Goal: Information Seeking & Learning: Learn about a topic

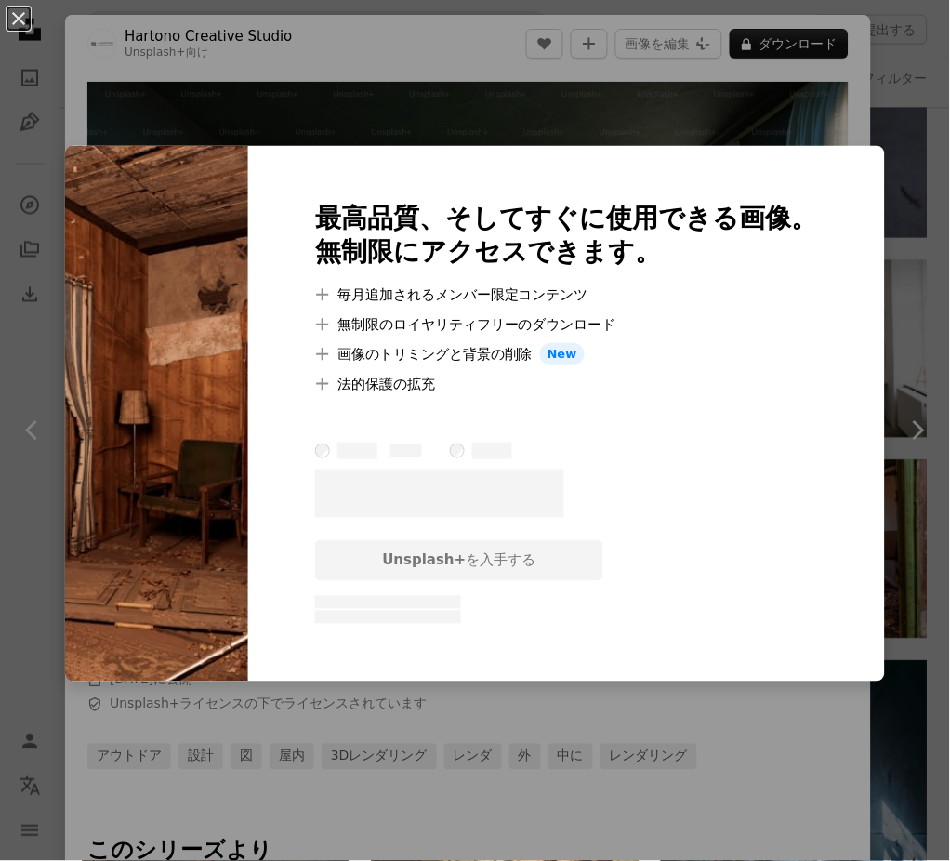
scroll to position [1160, 0]
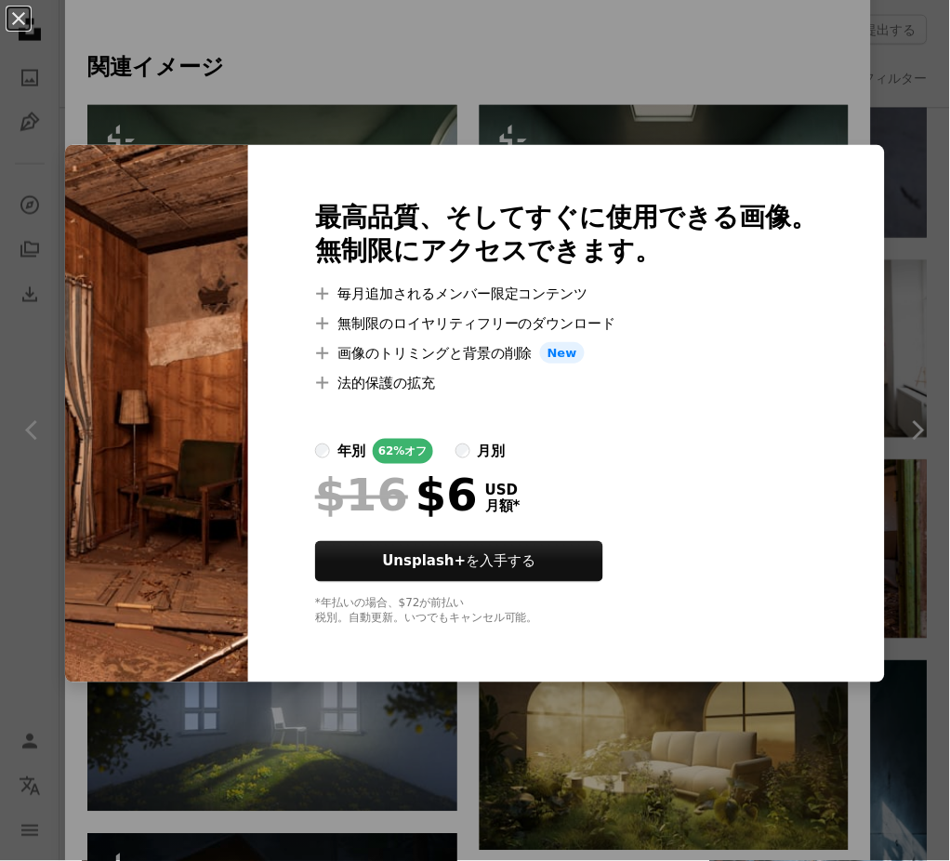
click at [351, 716] on div "An X shape 最高品質、そしてすぐに使用できる画像。 無制限にアクセスできます。 A plus sign 毎月追加されるメンバー限定コンテンツ A p…" at bounding box center [475, 430] width 950 height 861
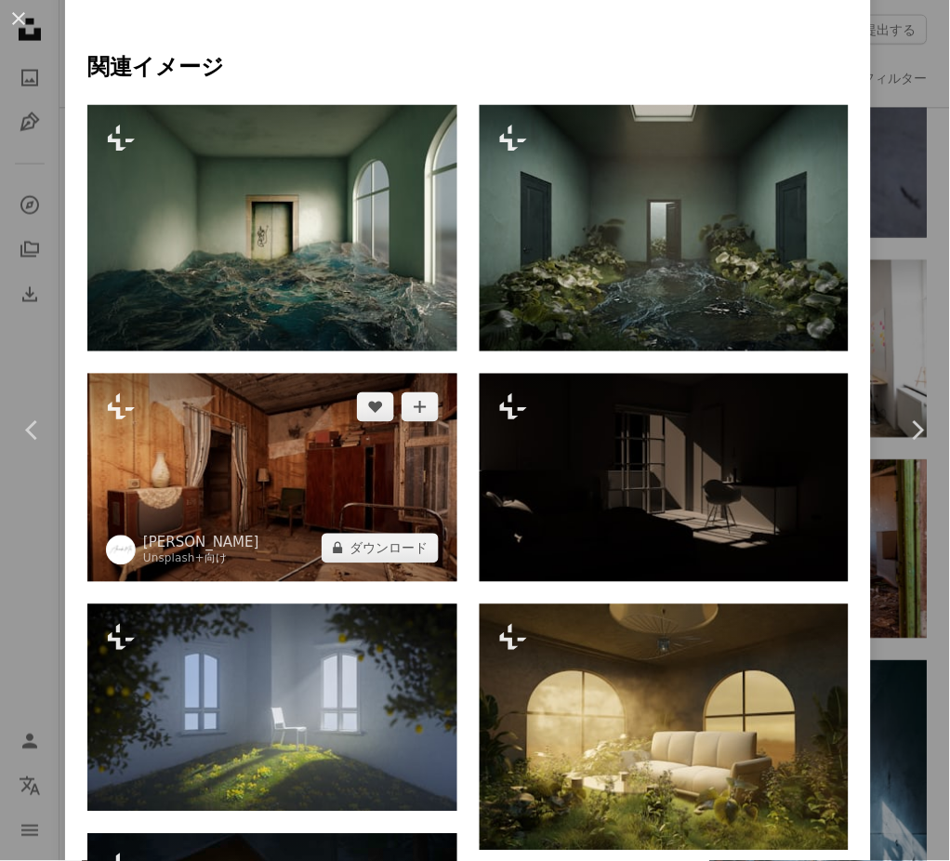
click at [232, 460] on img at bounding box center [272, 478] width 370 height 208
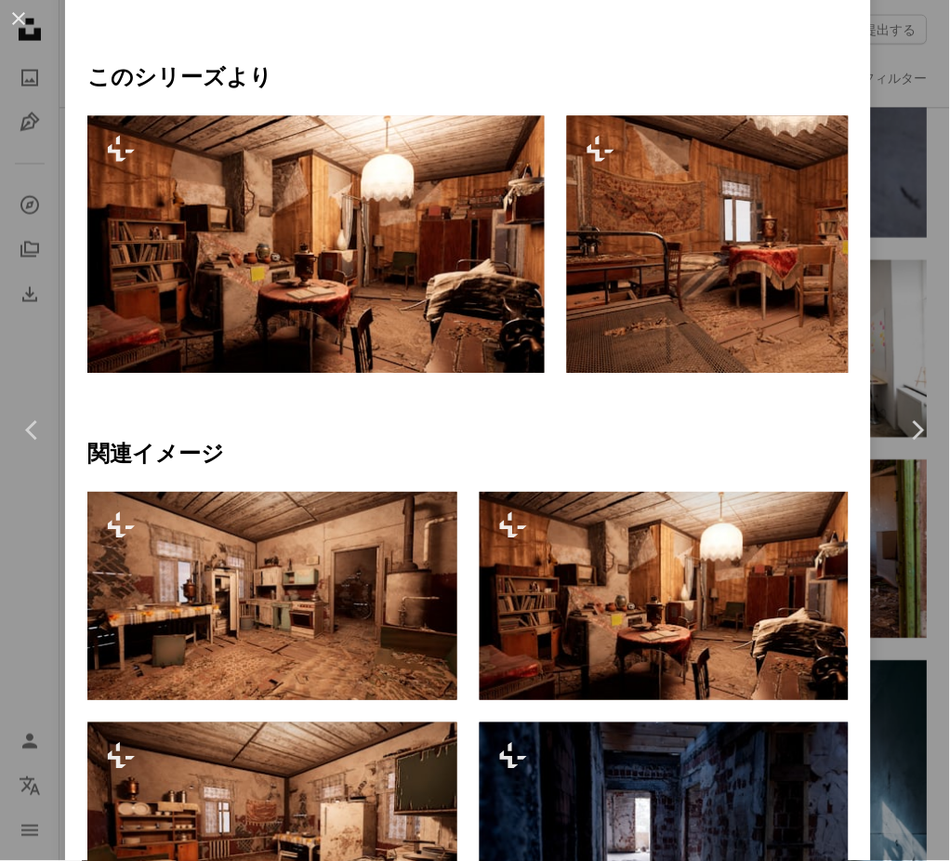
scroll to position [700, 0]
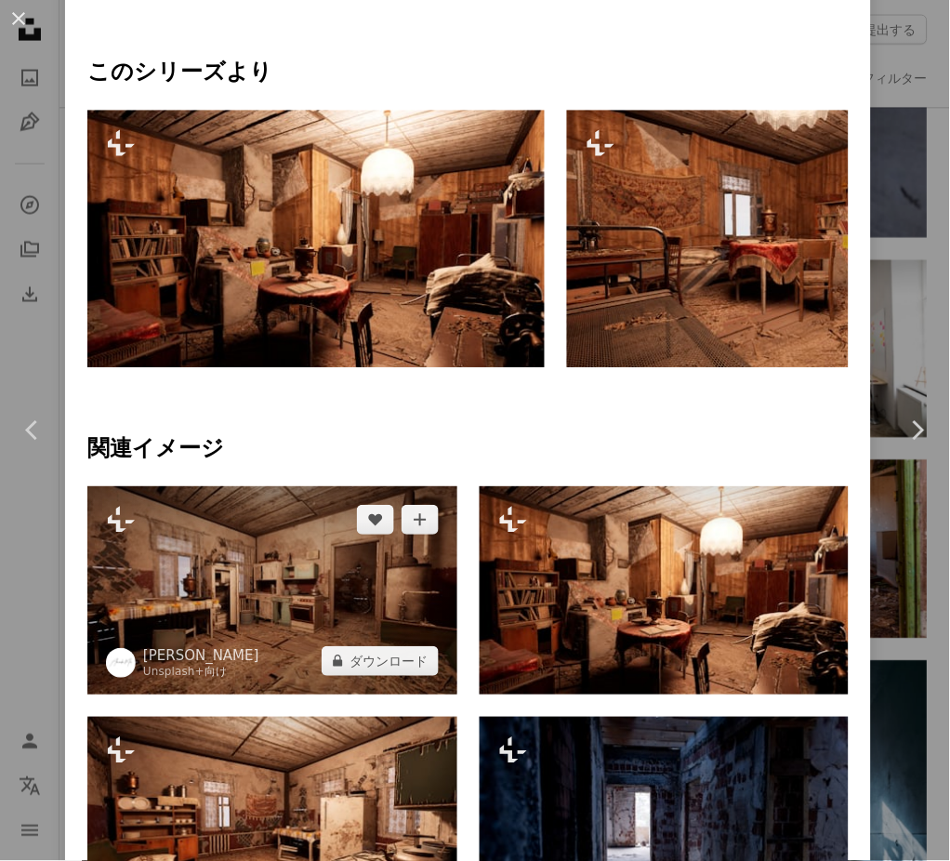
click at [325, 581] on img at bounding box center [272, 590] width 370 height 208
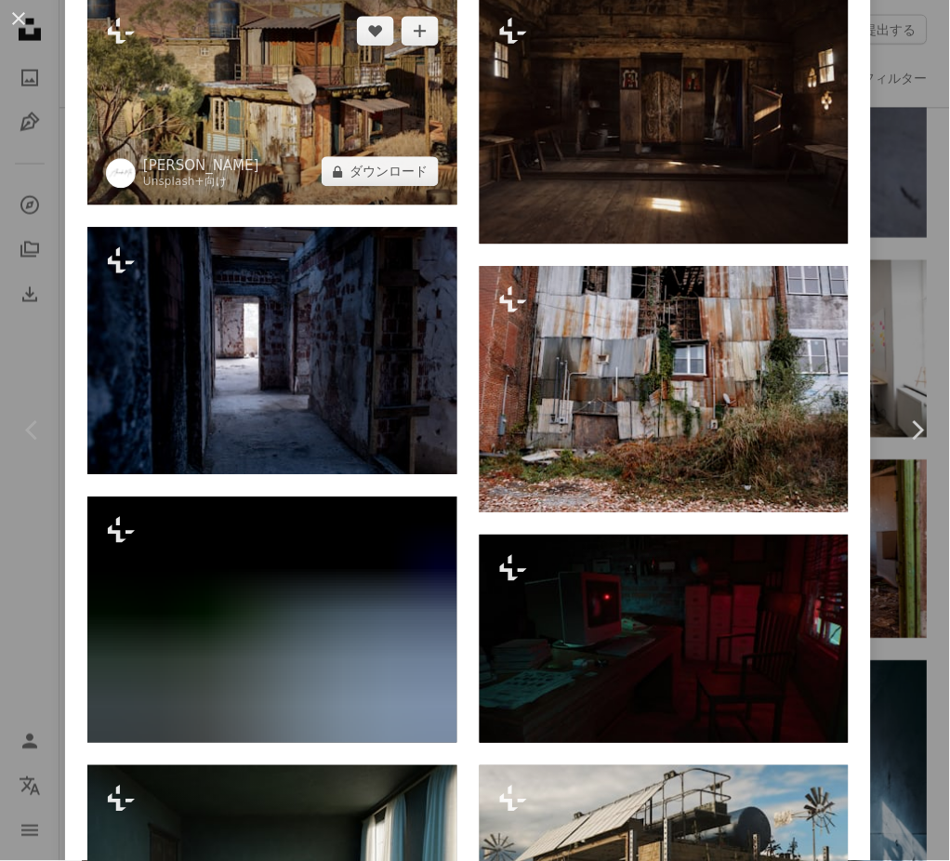
scroll to position [1653, 0]
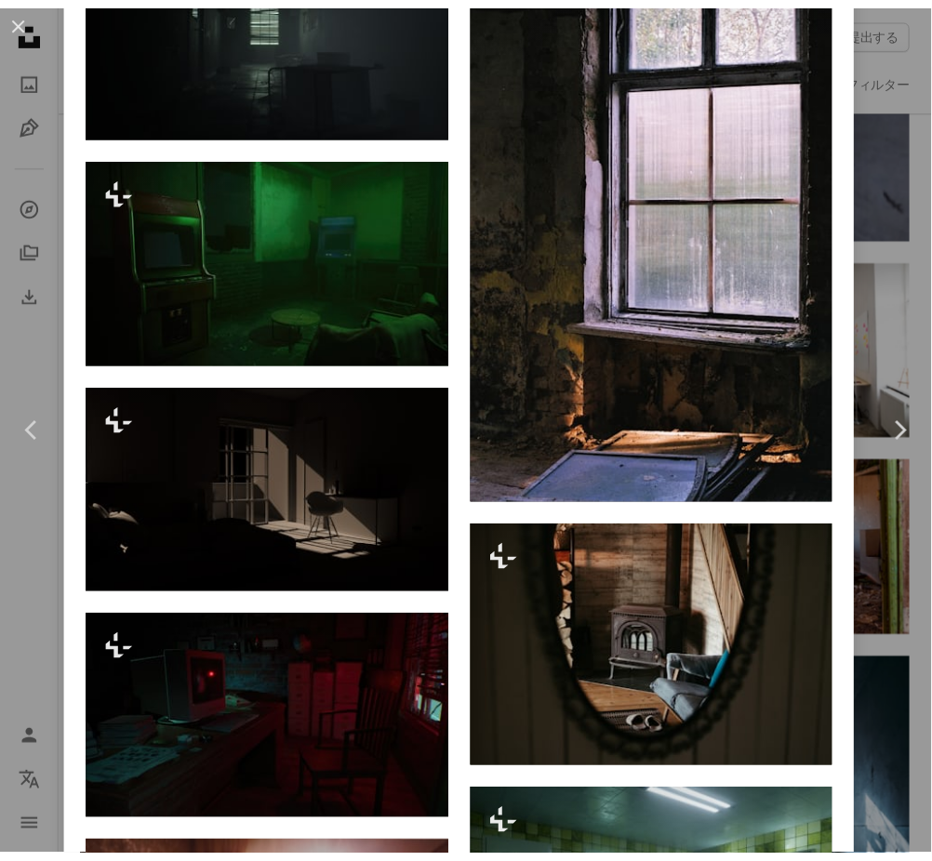
scroll to position [3396, 0]
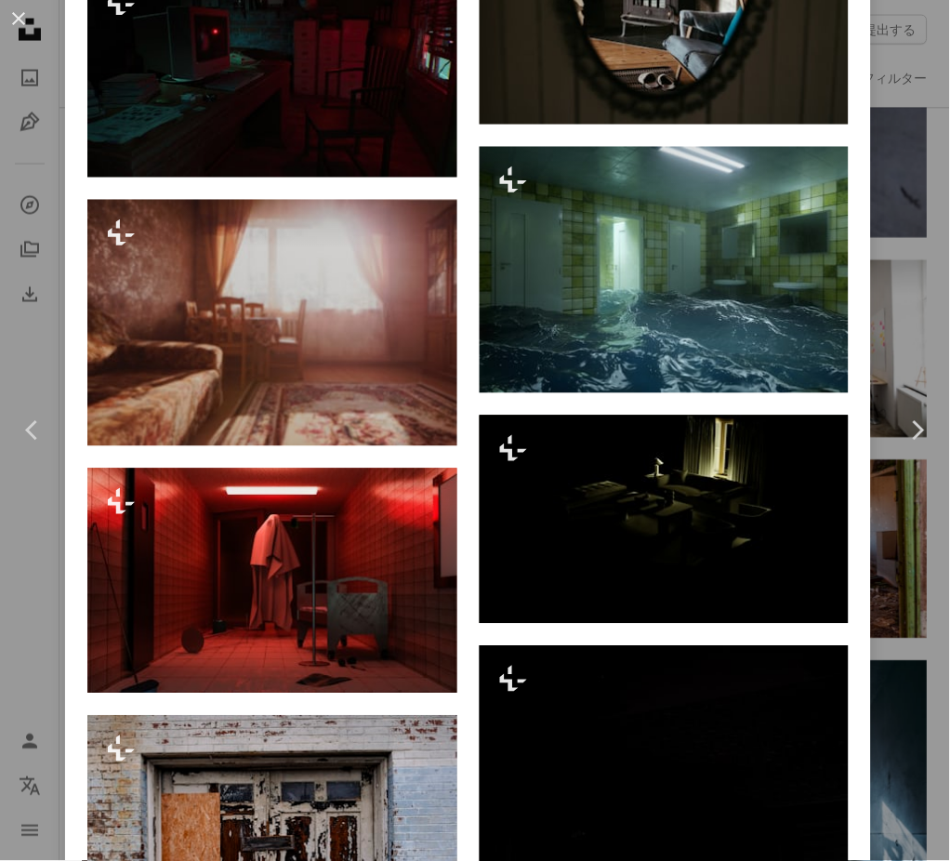
click at [882, 585] on div "An X shape Chevron left Chevron right Alexander Mils Unsplash+ 向け A heart A plu…" at bounding box center [475, 430] width 950 height 861
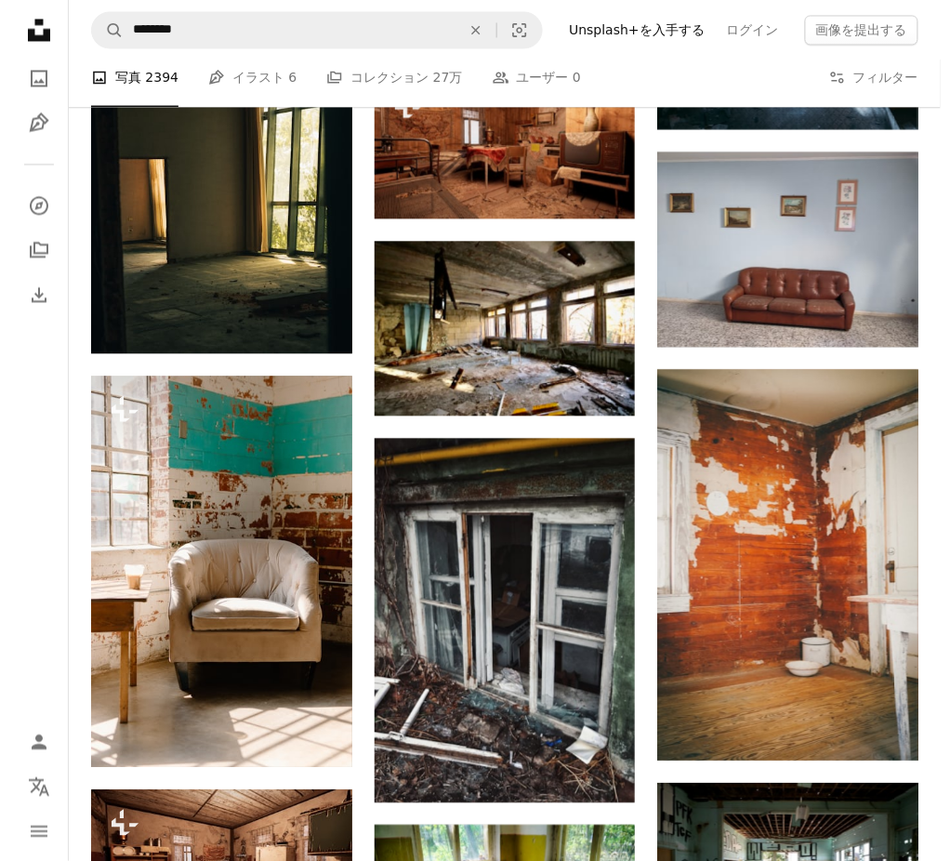
scroll to position [6350, 0]
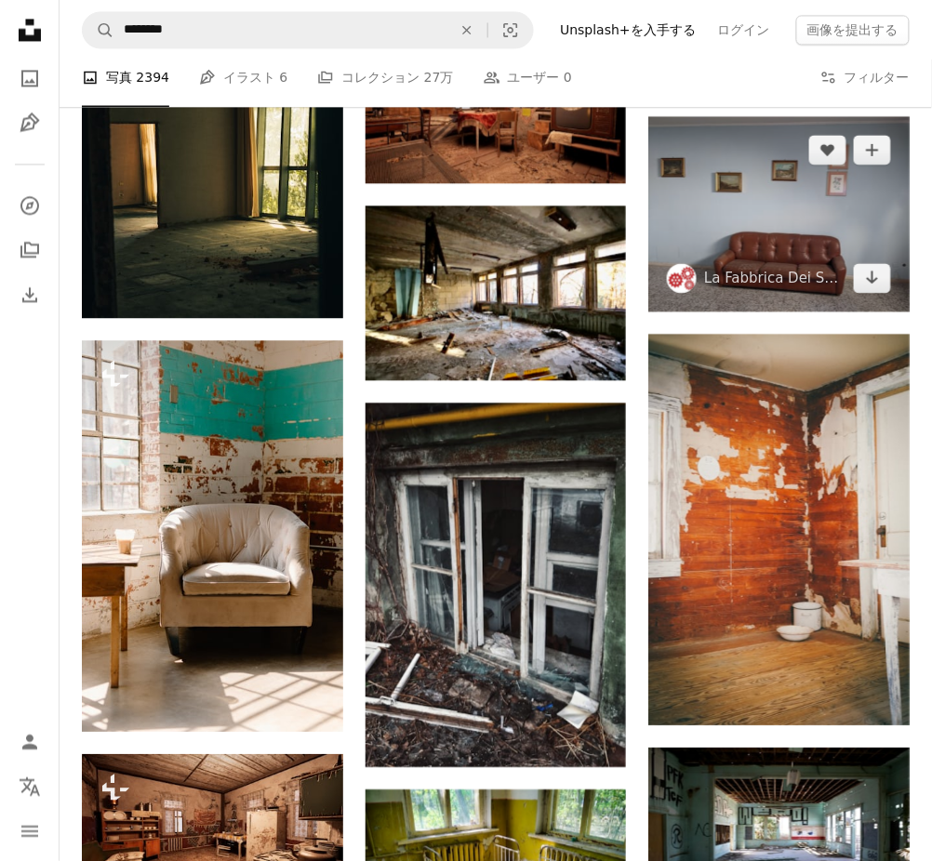
click at [859, 218] on img at bounding box center [778, 213] width 261 height 195
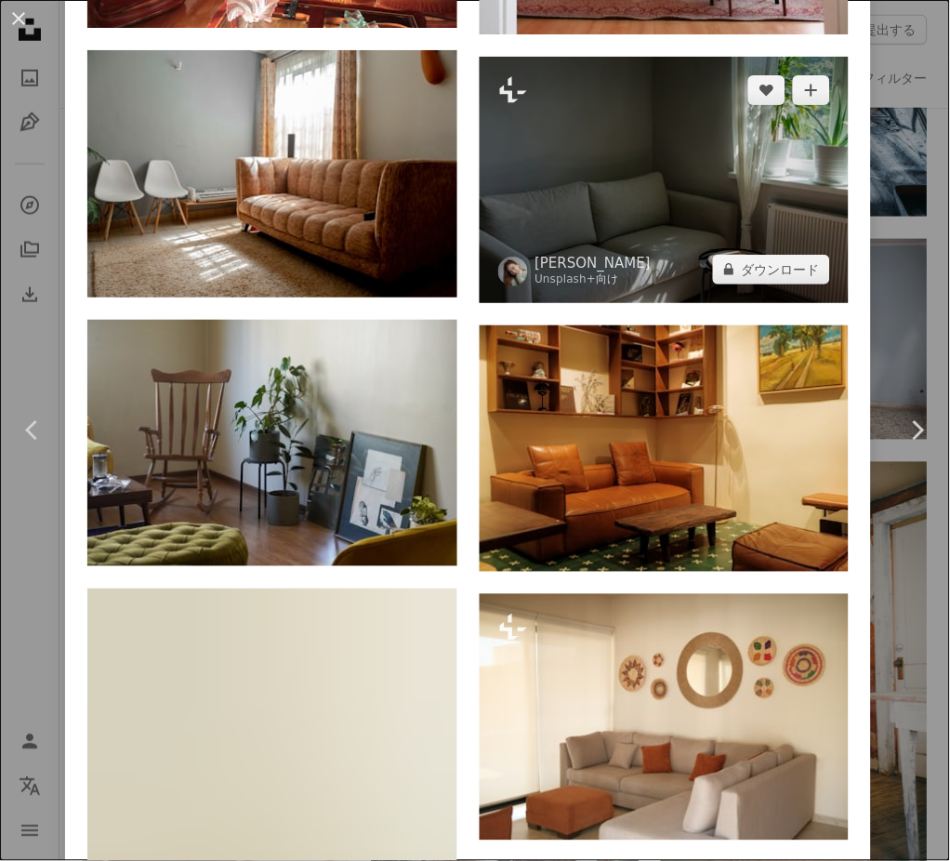
scroll to position [1470, 0]
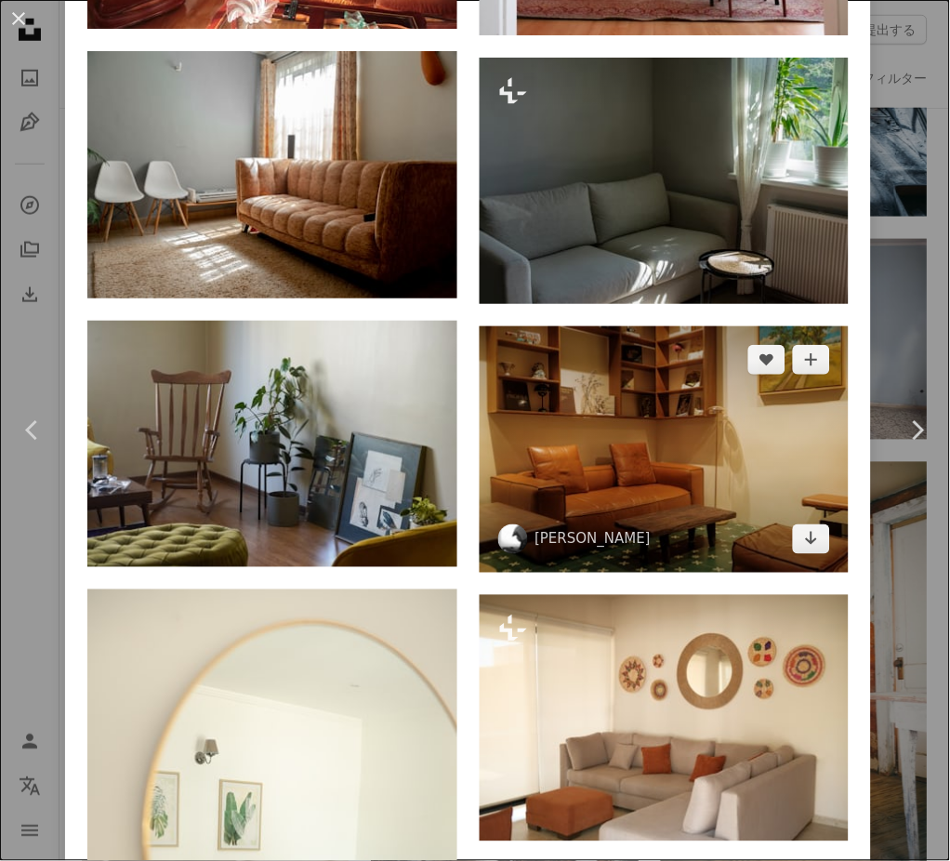
click at [578, 387] on img at bounding box center [665, 449] width 370 height 246
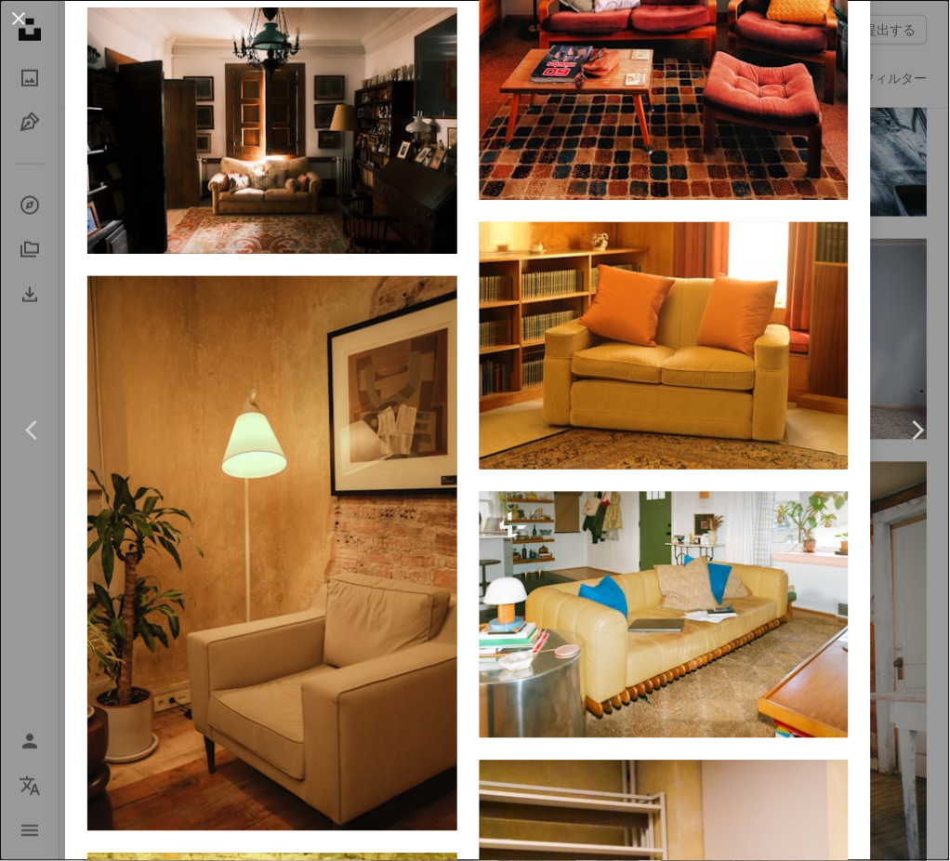
scroll to position [2684, 0]
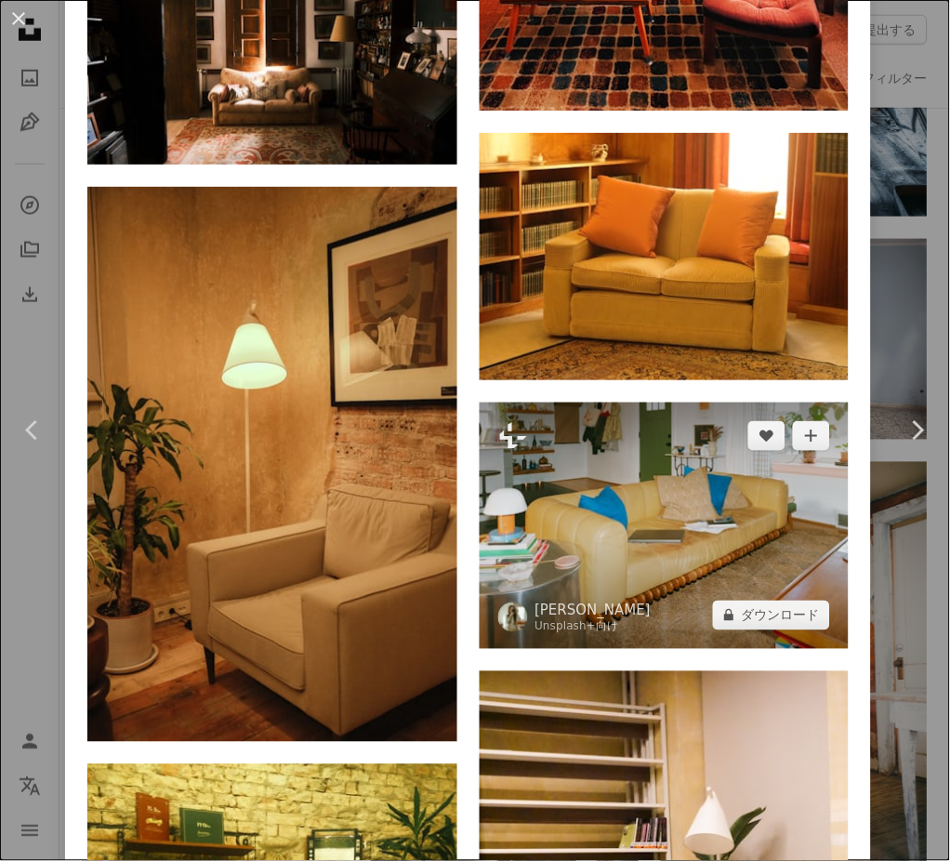
click at [647, 403] on img at bounding box center [665, 526] width 370 height 246
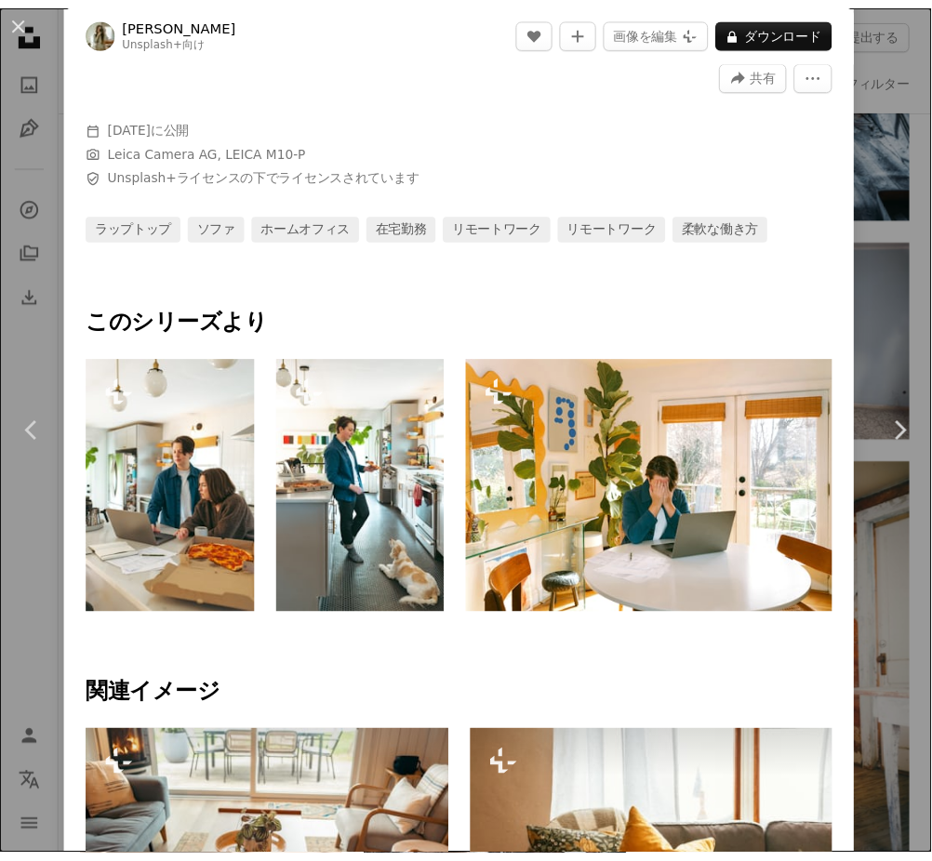
scroll to position [563, 0]
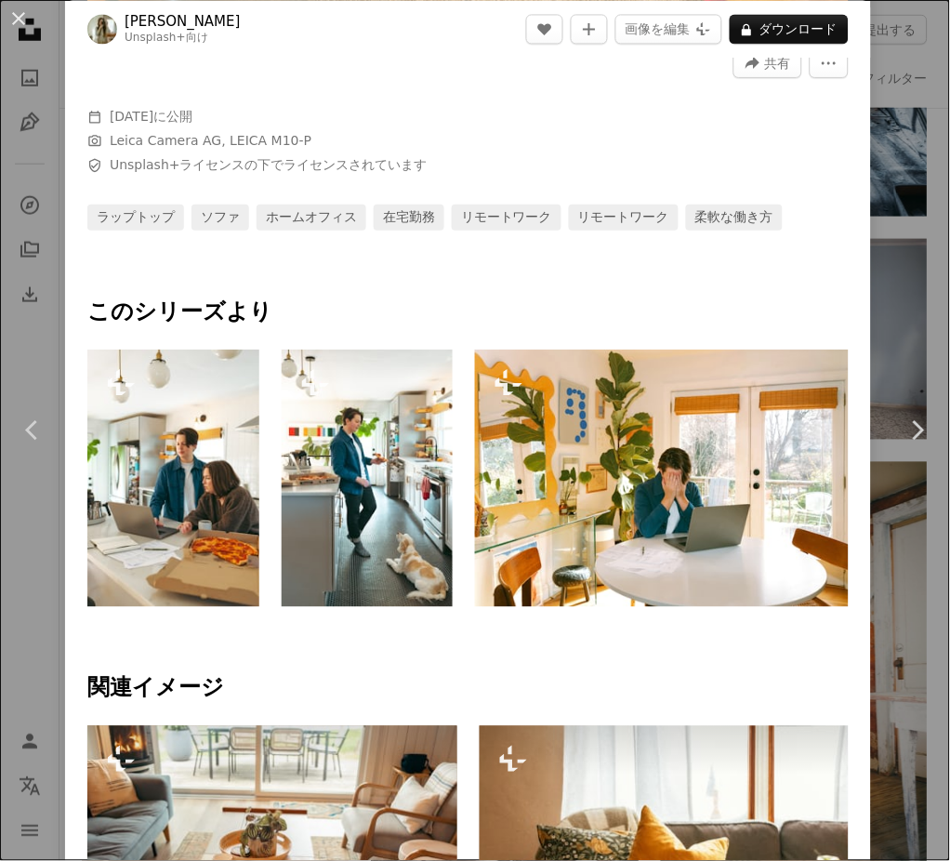
click at [879, 563] on div "An X shape Chevron left Chevron right [PERSON_NAME] Unsplash+ 向け A heart A plus…" at bounding box center [475, 430] width 950 height 861
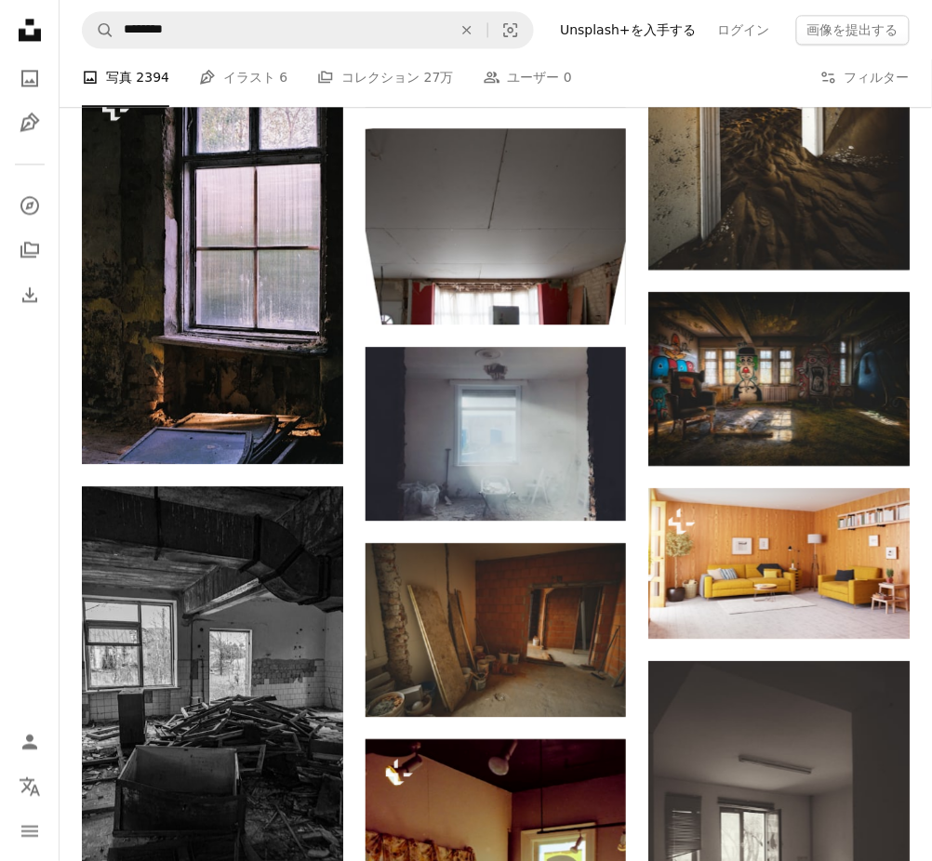
scroll to position [7818, 0]
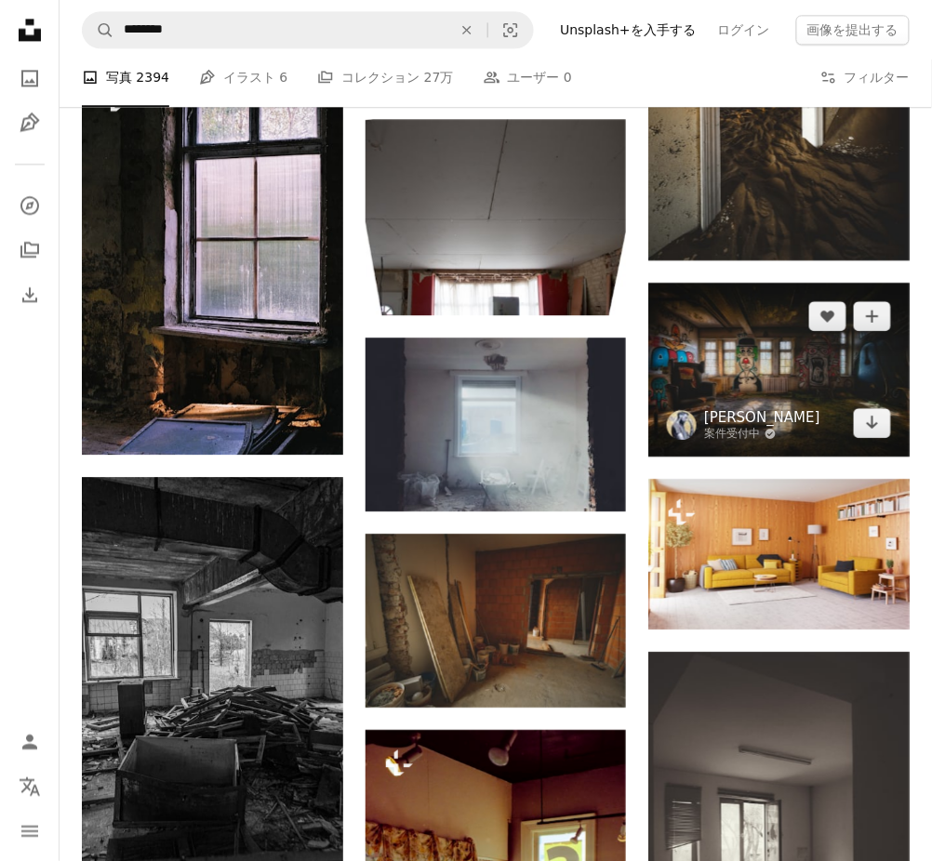
click at [736, 411] on link "[PERSON_NAME]" at bounding box center [762, 417] width 116 height 19
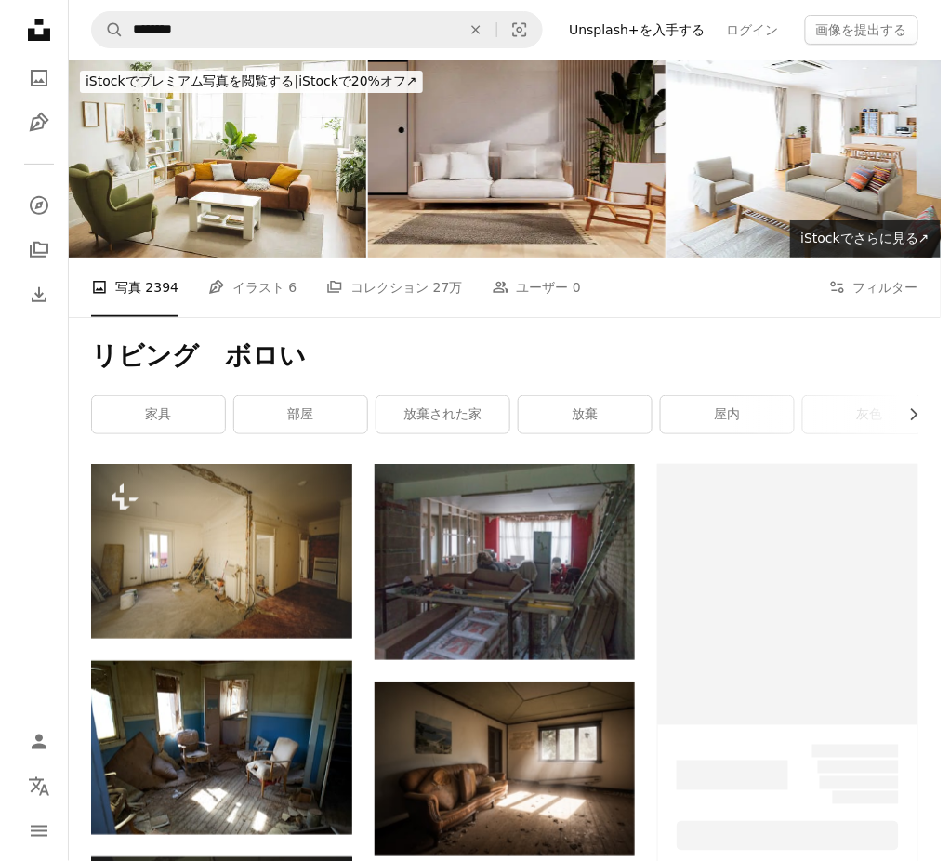
scroll to position [7818, 0]
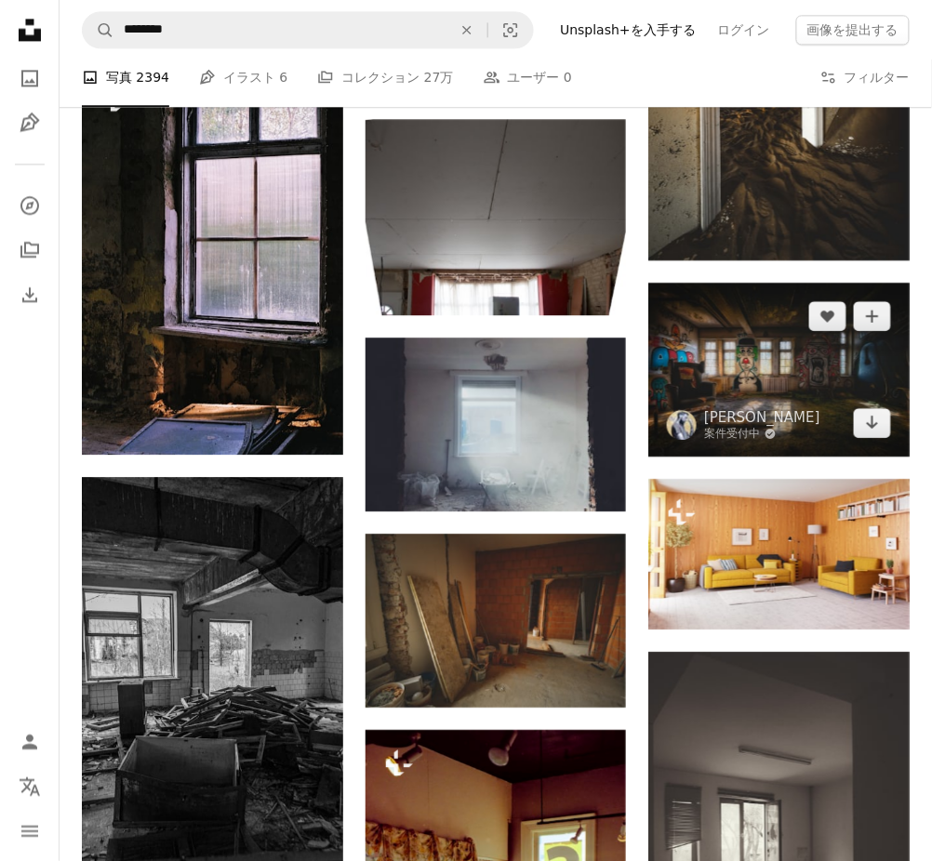
click at [730, 351] on img at bounding box center [778, 370] width 261 height 174
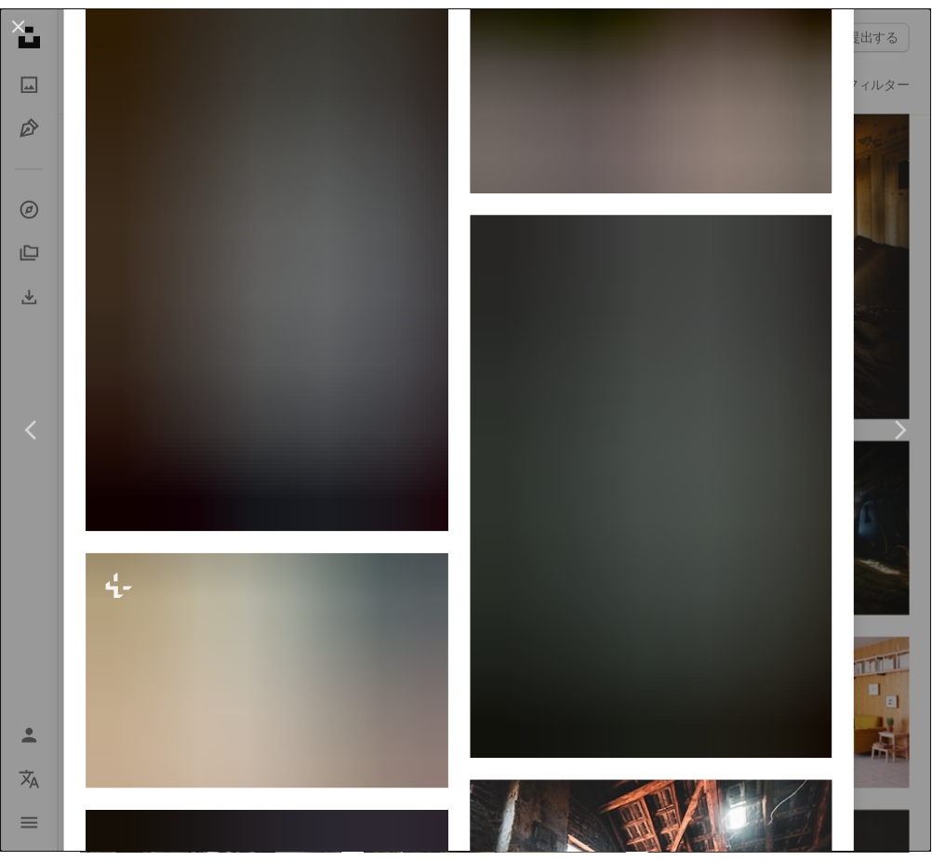
scroll to position [6495, 0]
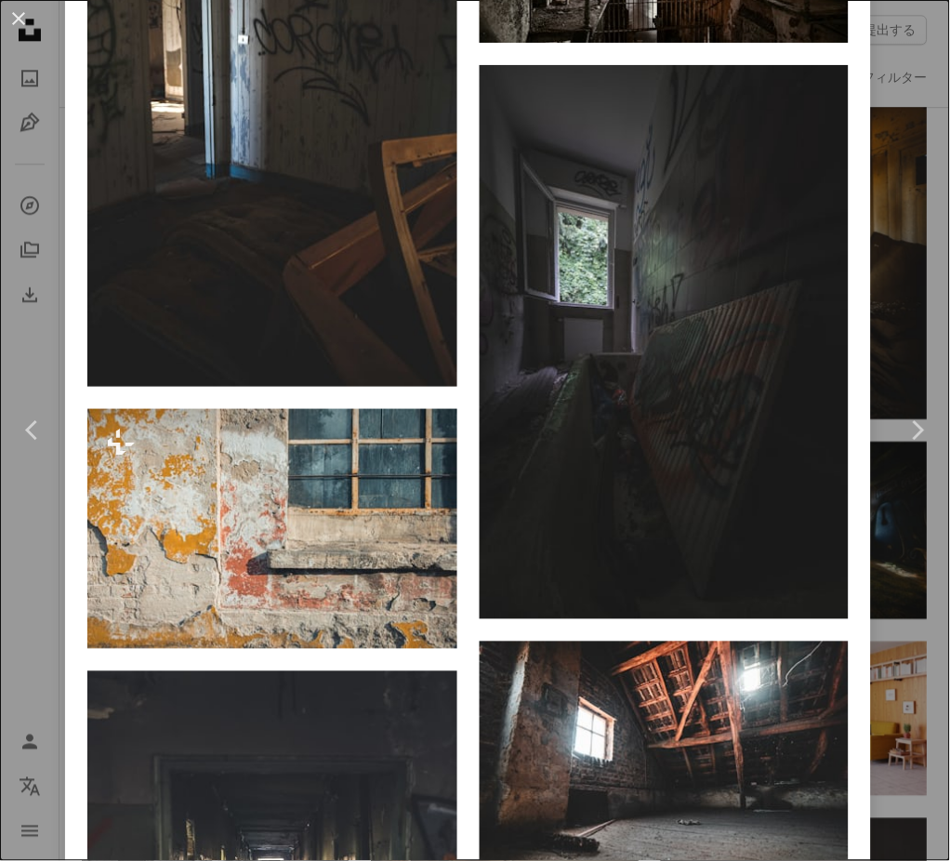
click at [867, 585] on div "An X shape Chevron left Chevron right [PERSON_NAME] 案件受付中 A checkmark inside of…" at bounding box center [475, 430] width 950 height 861
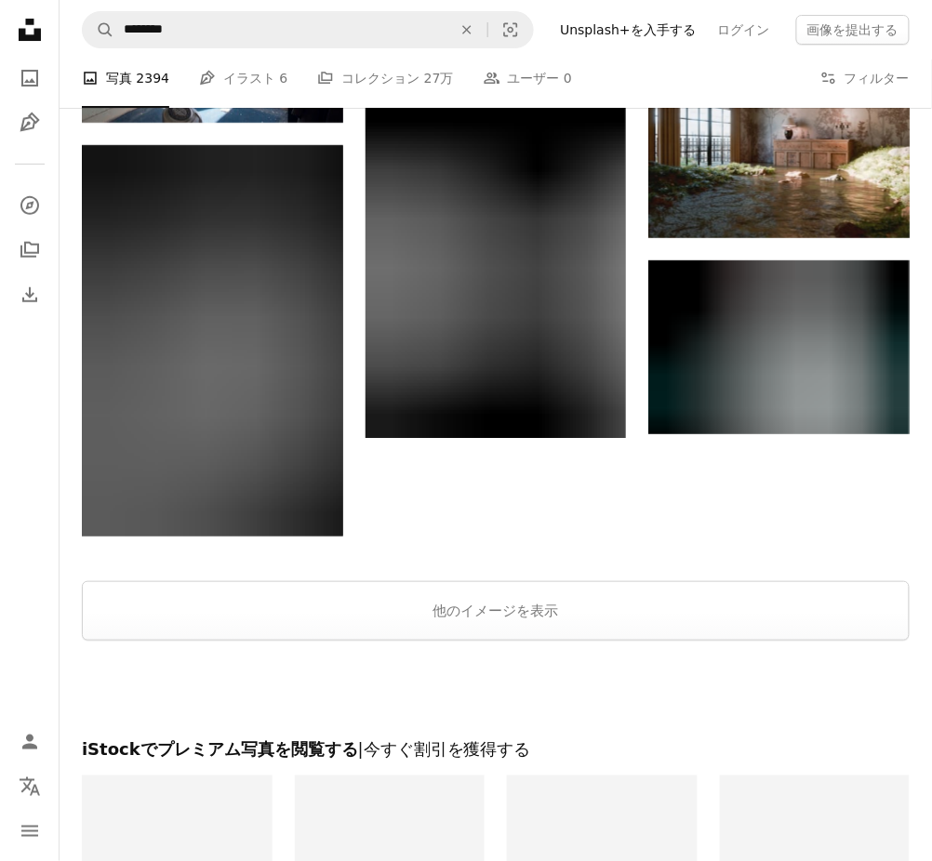
scroll to position [11122, 0]
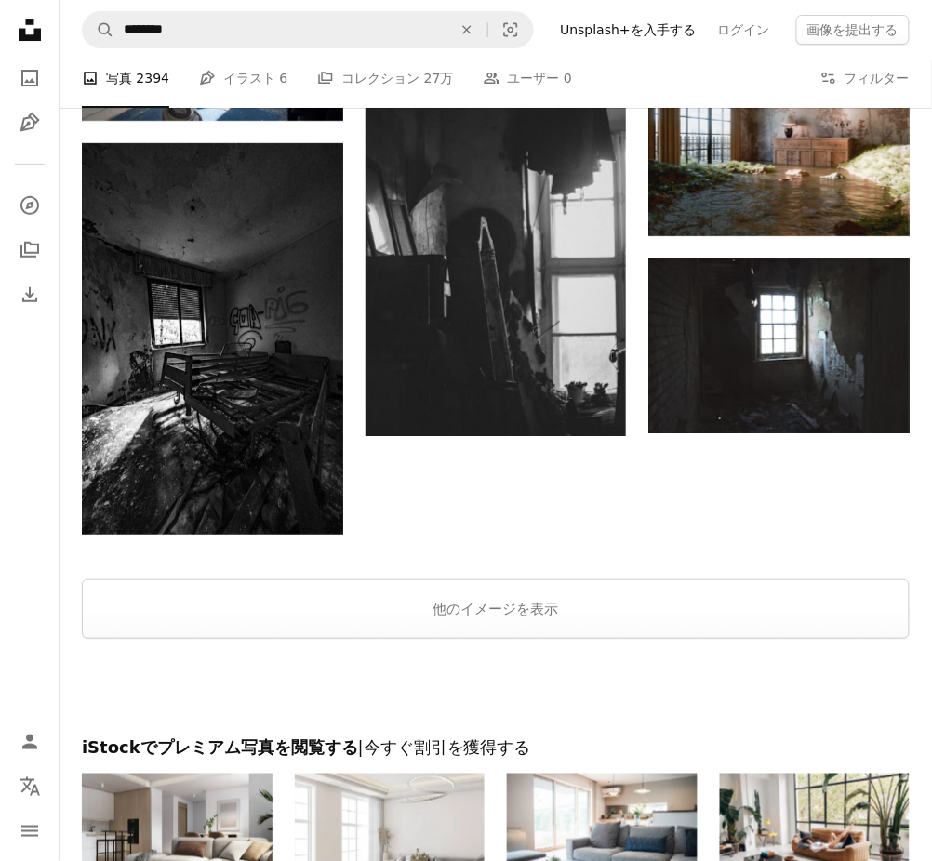
click at [489, 661] on div at bounding box center [496, 688] width 872 height 98
click at [497, 603] on button "他のイメージを表示" at bounding box center [496, 609] width 828 height 60
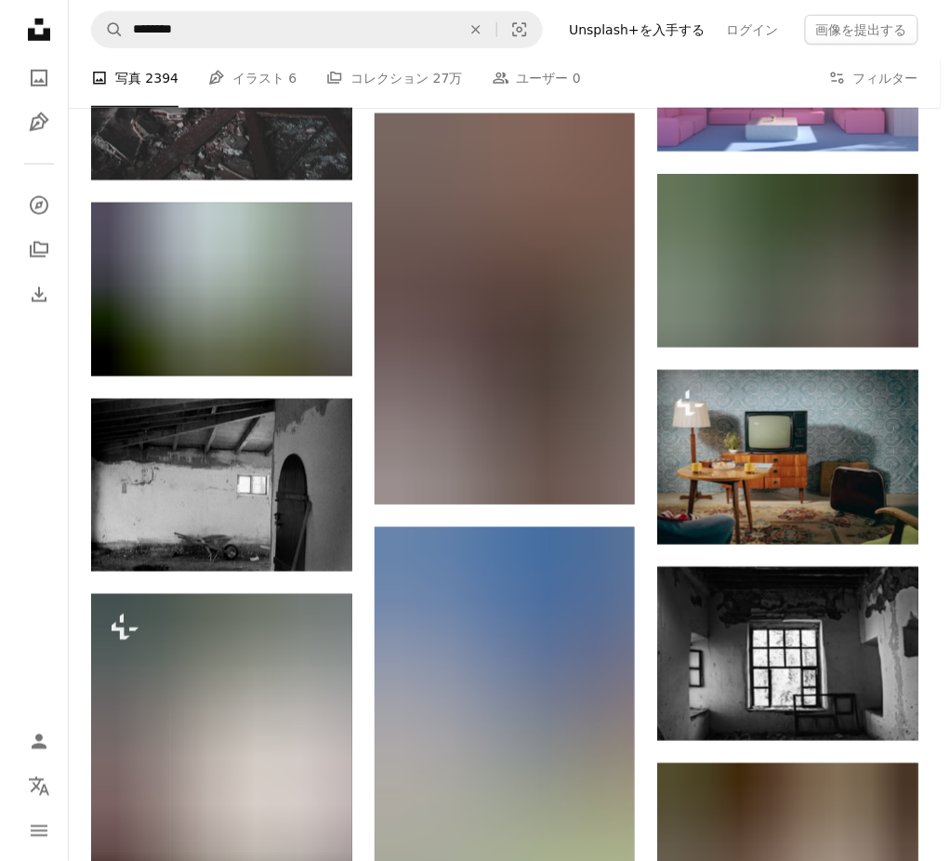
scroll to position [12926, 0]
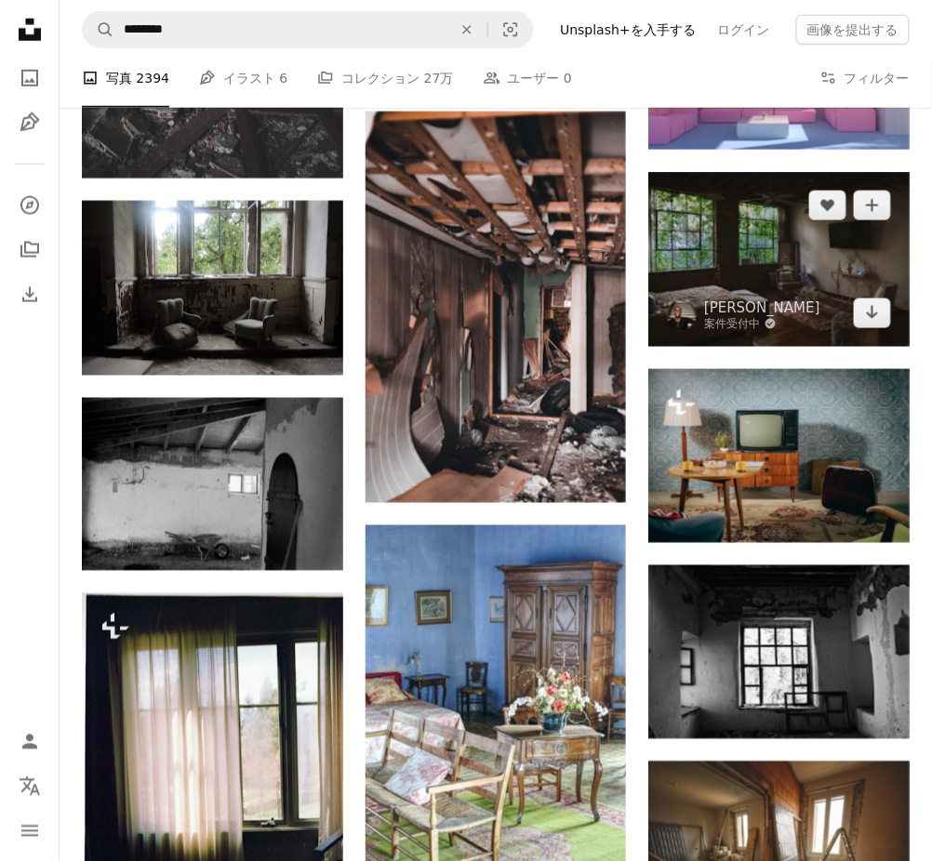
click at [782, 269] on img at bounding box center [778, 259] width 261 height 174
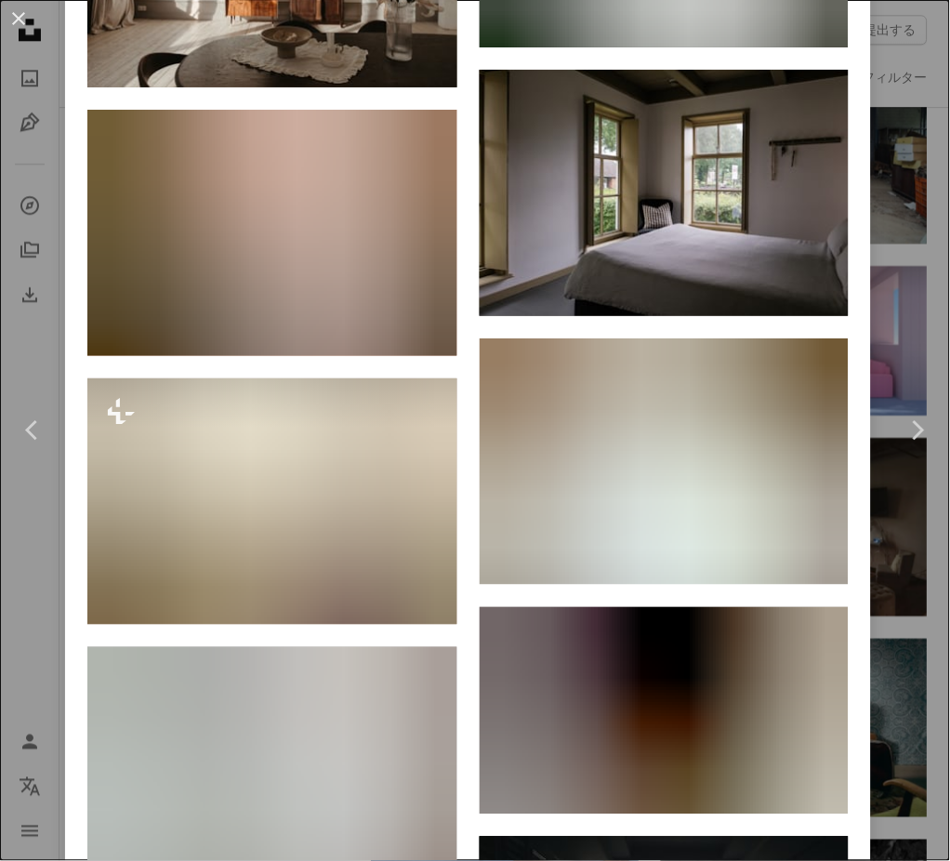
scroll to position [2726, 0]
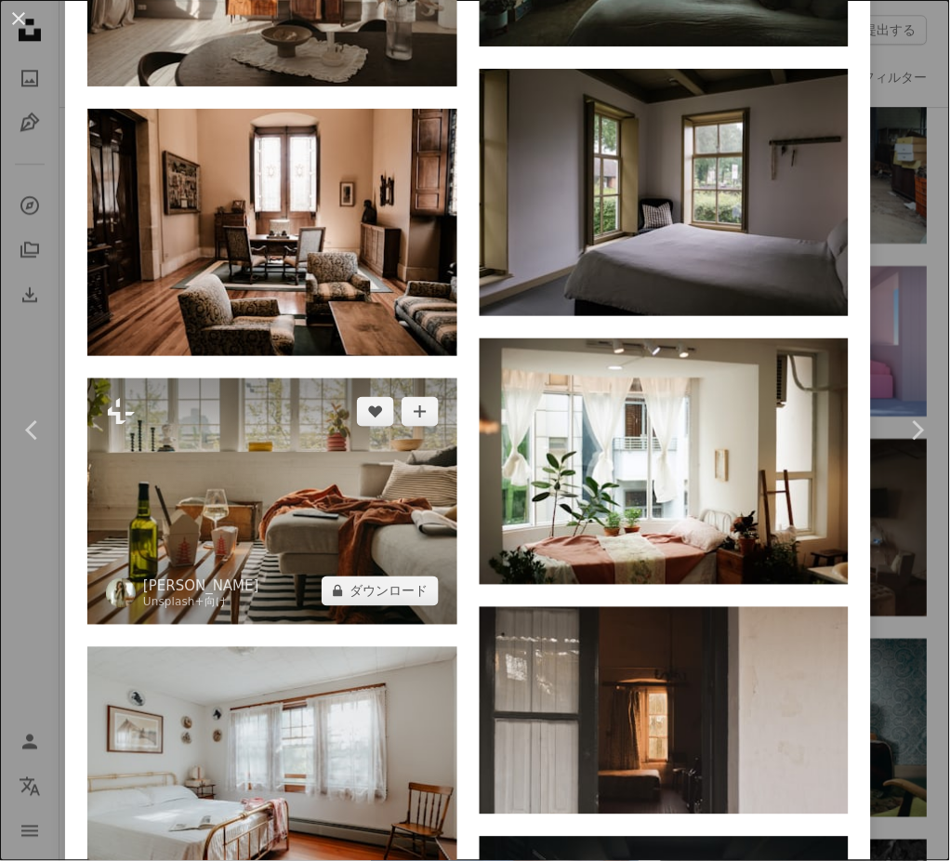
click at [333, 378] on img at bounding box center [272, 501] width 370 height 246
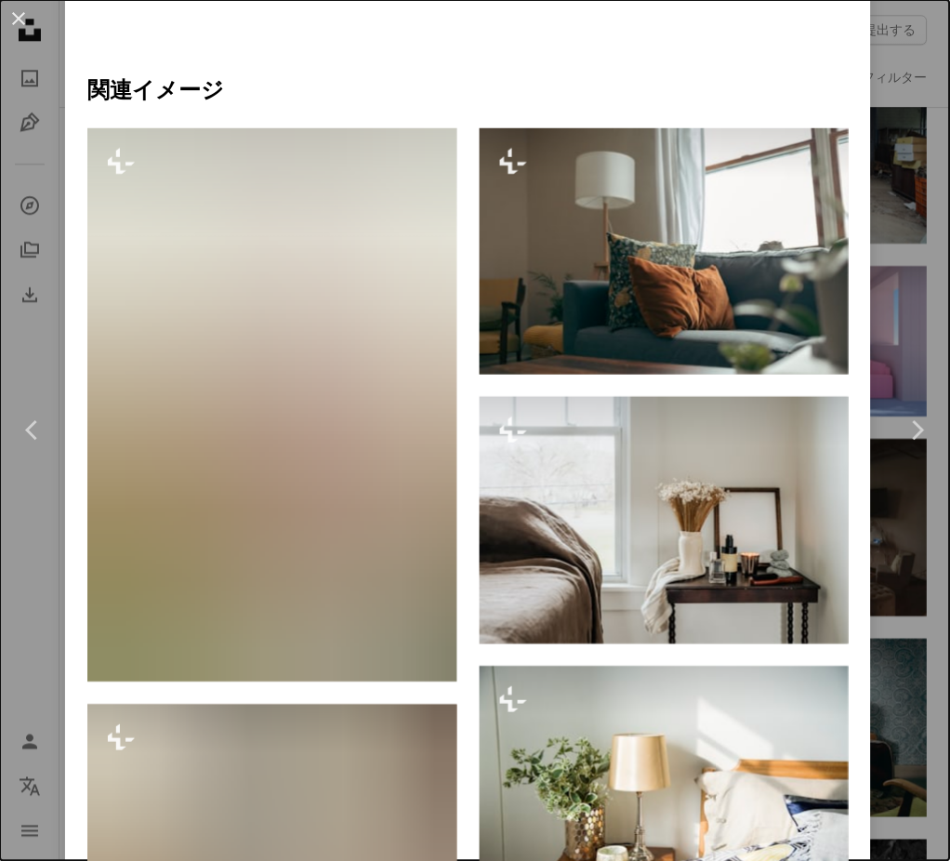
scroll to position [1192, 0]
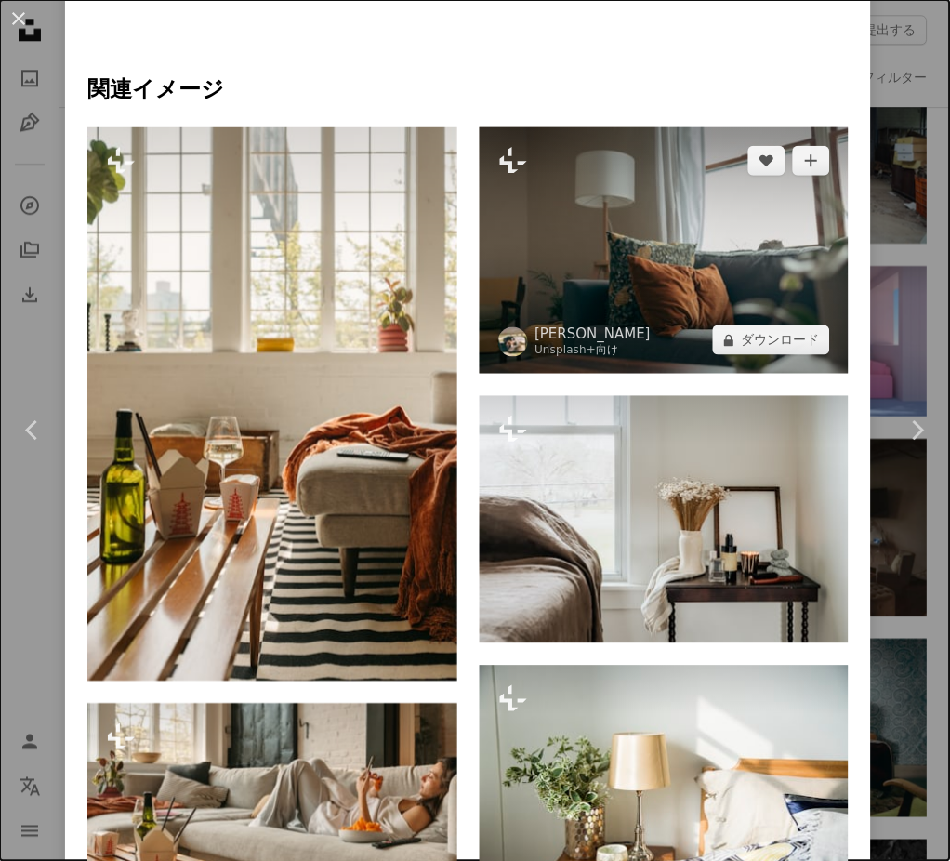
click at [637, 245] on img at bounding box center [665, 250] width 370 height 246
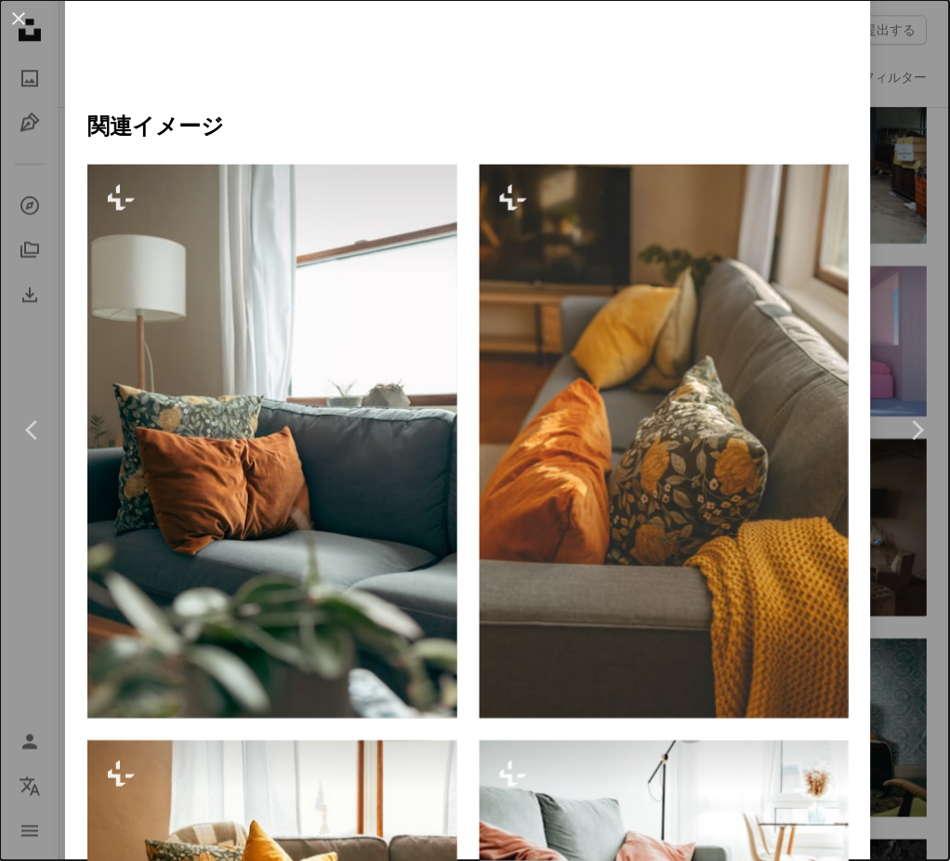
scroll to position [1373, 0]
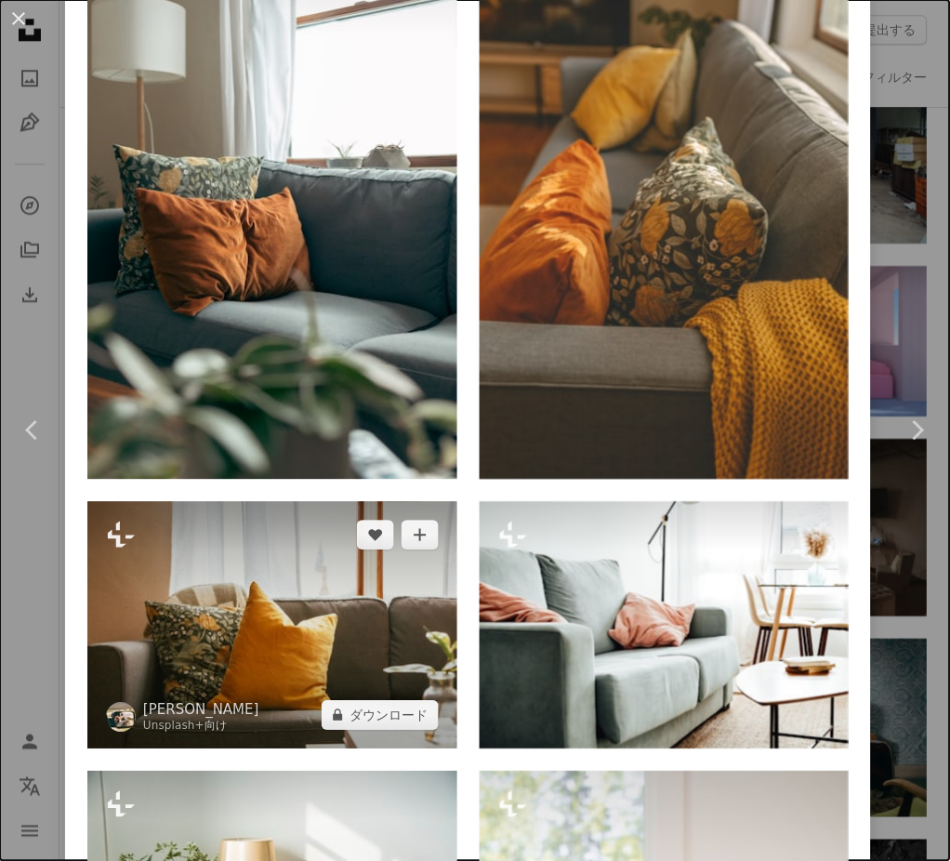
click at [261, 584] on img at bounding box center [272, 625] width 370 height 246
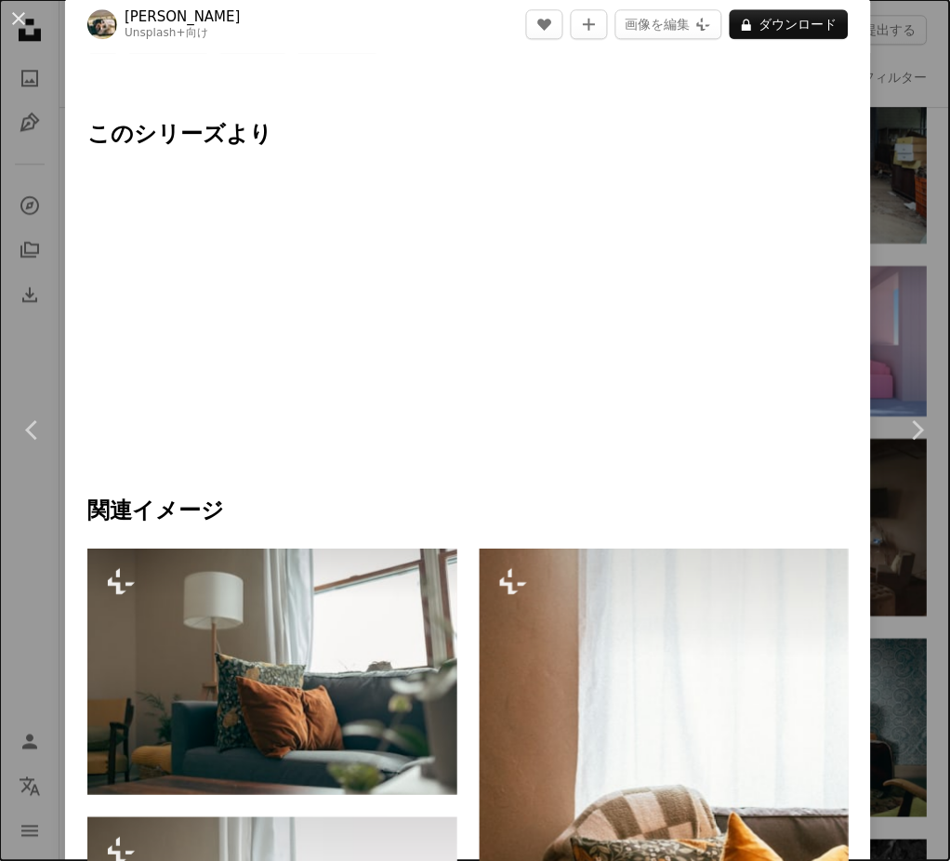
scroll to position [1069, 0]
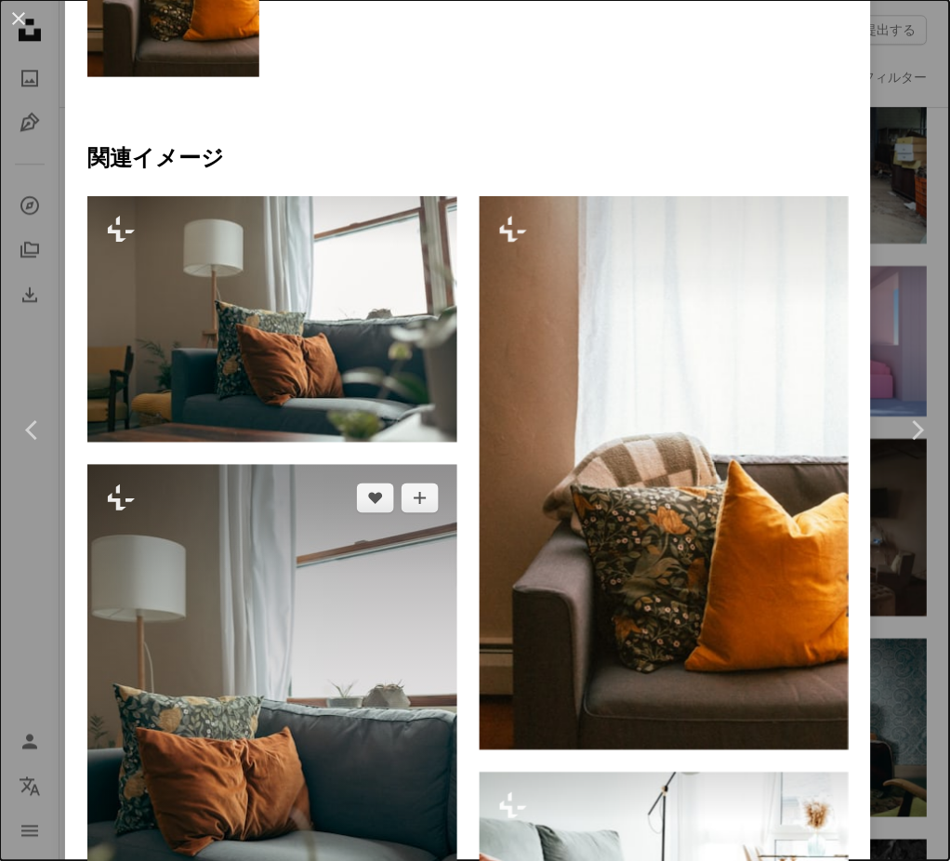
click at [368, 621] on img at bounding box center [272, 742] width 370 height 554
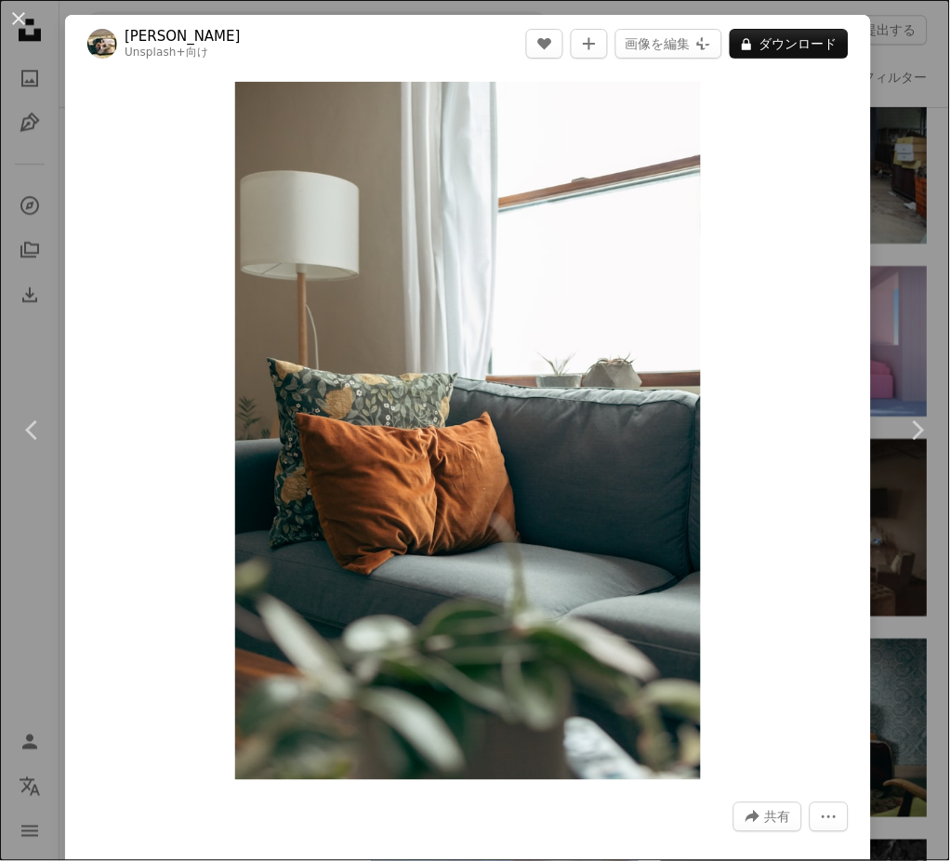
drag, startPoint x: 15, startPoint y: 10, endPoint x: 17, endPoint y: 1, distance: 9.5
click at [15, 10] on button "An X shape" at bounding box center [18, 18] width 22 height 22
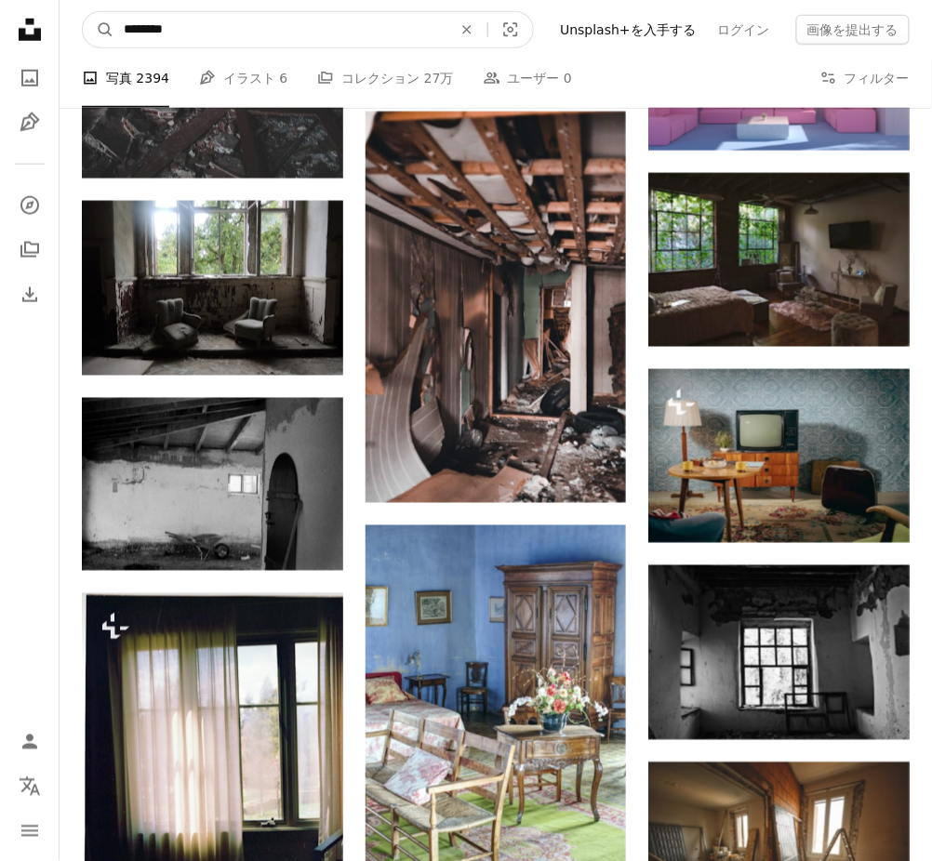
click at [298, 32] on input "********" at bounding box center [280, 29] width 332 height 35
type input "*"
type input "**"
click button "A magnifying glass" at bounding box center [99, 29] width 32 height 35
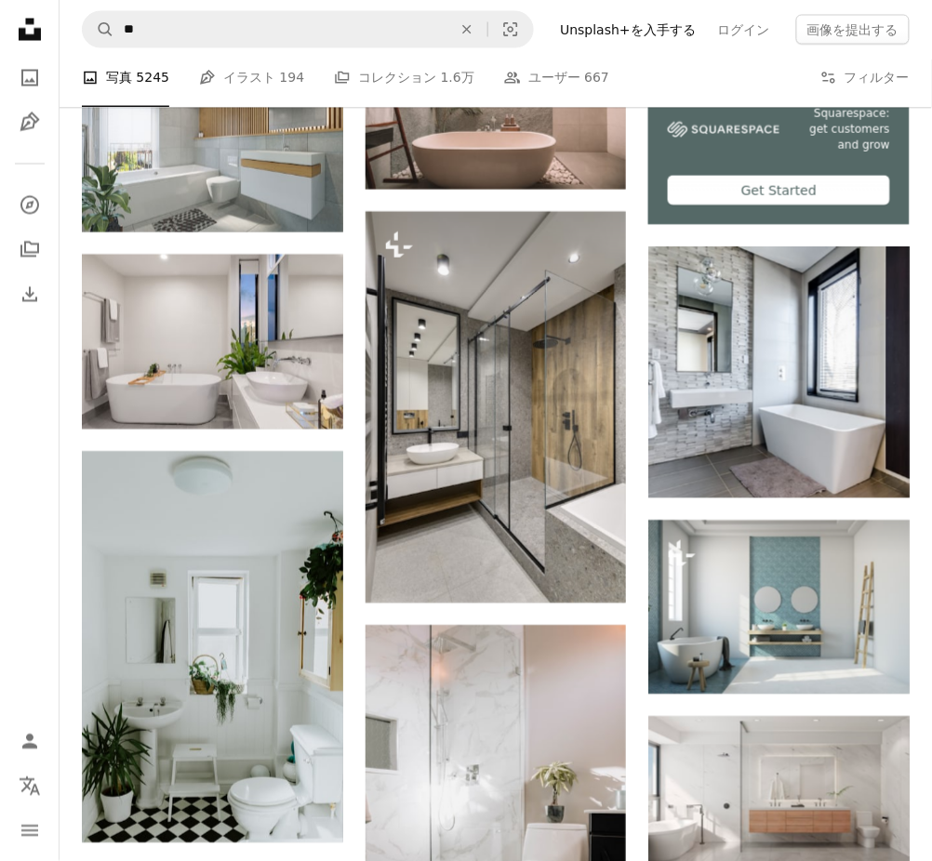
scroll to position [656, 0]
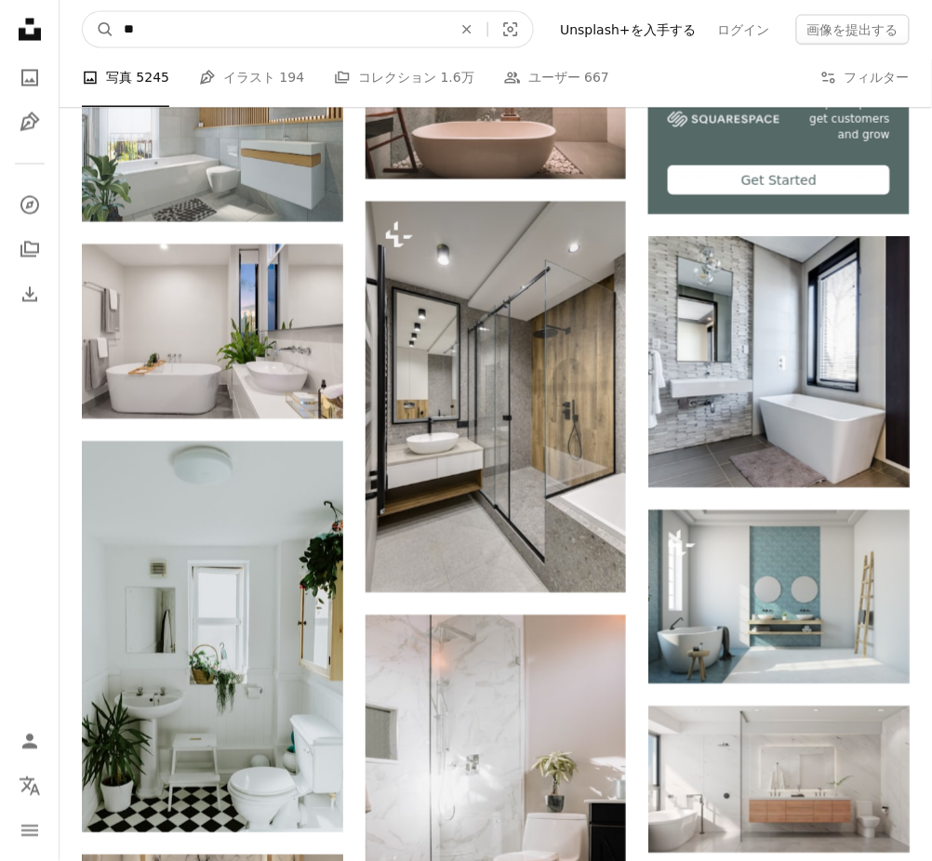
click at [367, 39] on input "**" at bounding box center [280, 29] width 332 height 35
type input "*******"
click button "A magnifying glass" at bounding box center [99, 29] width 32 height 35
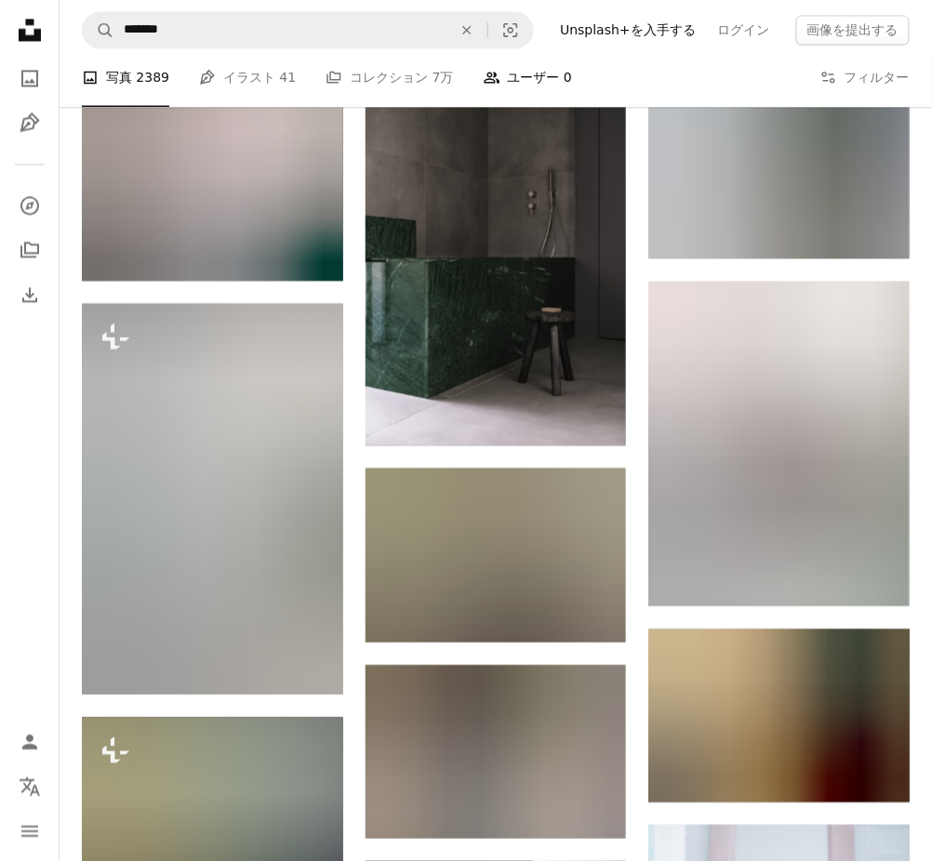
scroll to position [3549, 0]
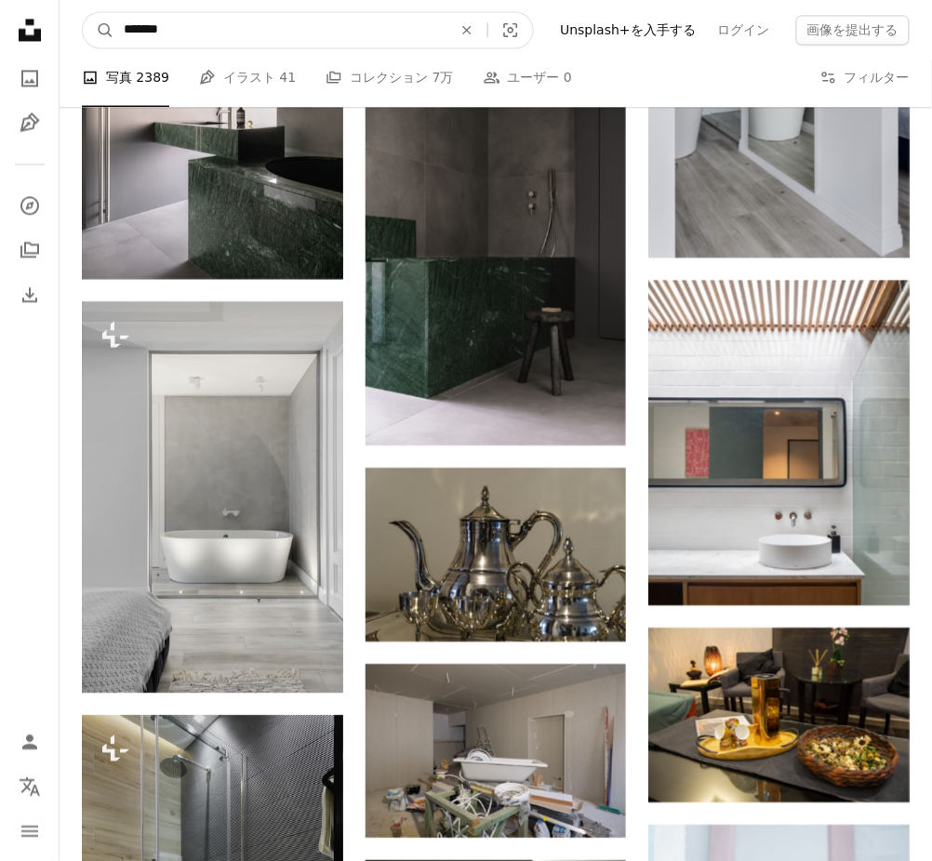
click at [324, 26] on input "*******" at bounding box center [280, 29] width 332 height 35
type input "*****"
click button "A magnifying glass" at bounding box center [99, 29] width 32 height 35
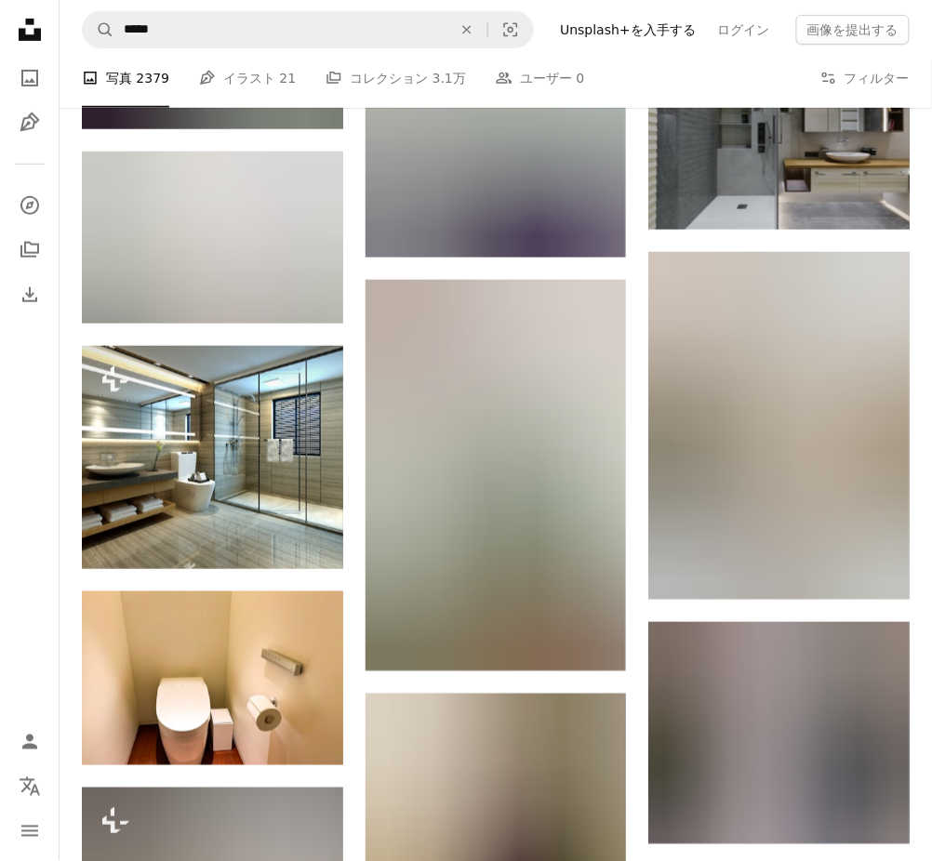
scroll to position [11331, 0]
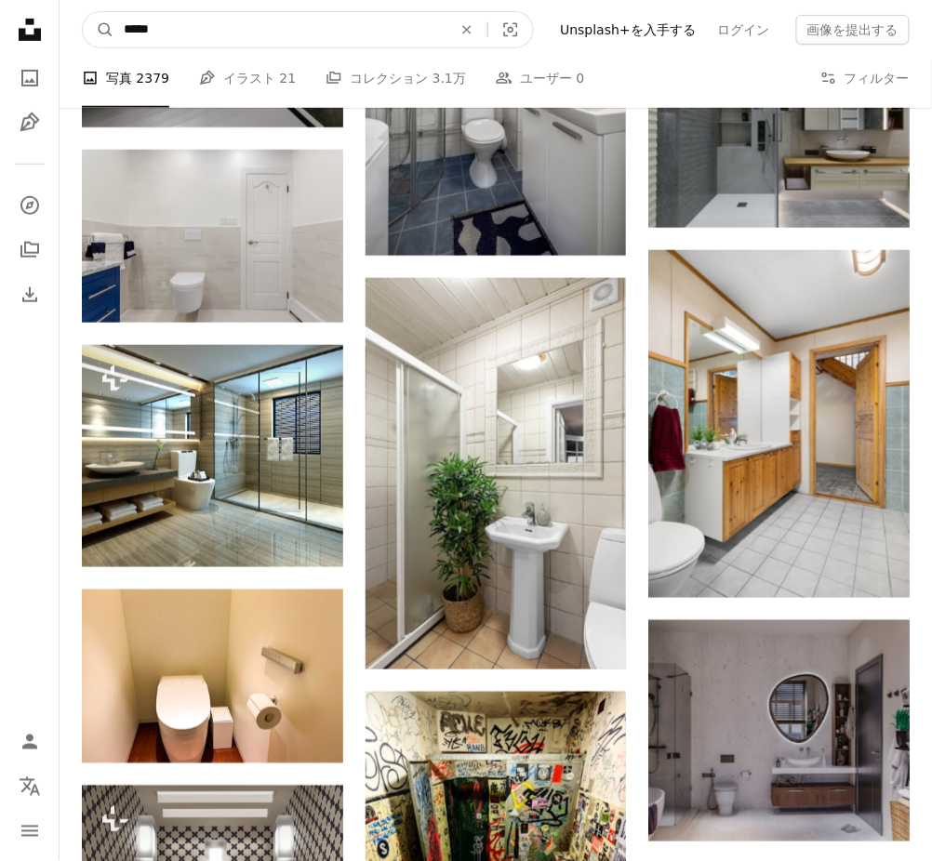
click at [269, 41] on input "*****" at bounding box center [280, 29] width 332 height 35
type input "********"
click at [83, 12] on button "A magnifying glass" at bounding box center [99, 29] width 32 height 35
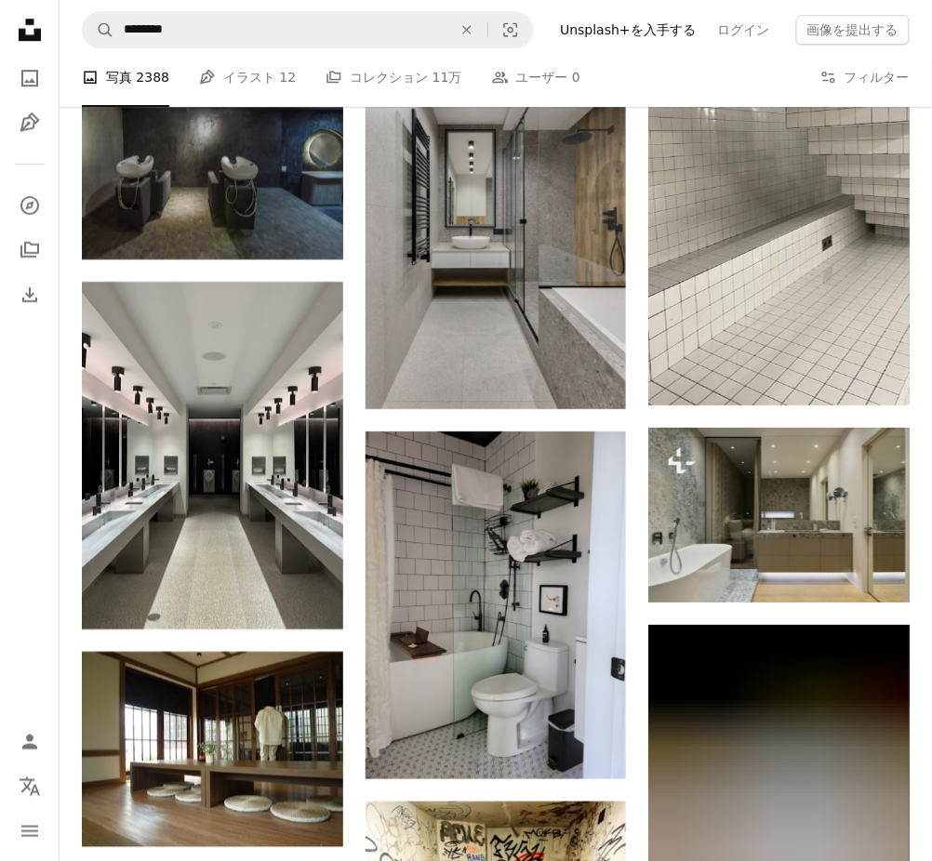
scroll to position [6729, 0]
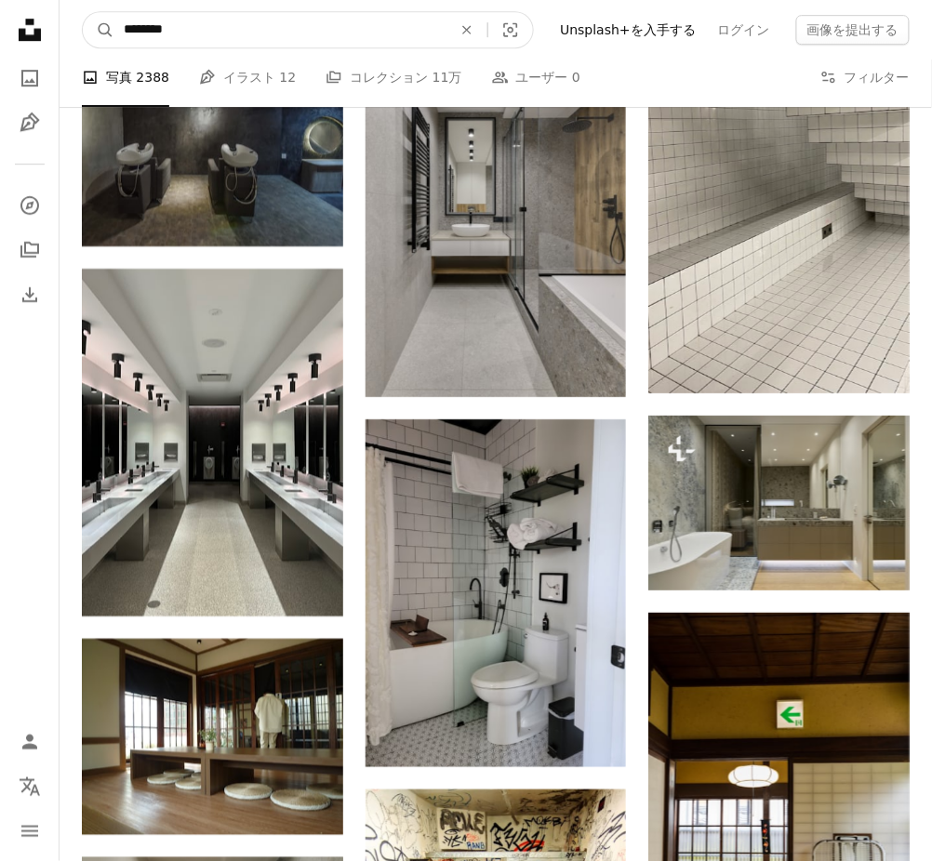
click at [149, 38] on input "********" at bounding box center [280, 29] width 332 height 35
type input "********"
click button "A magnifying glass" at bounding box center [99, 29] width 32 height 35
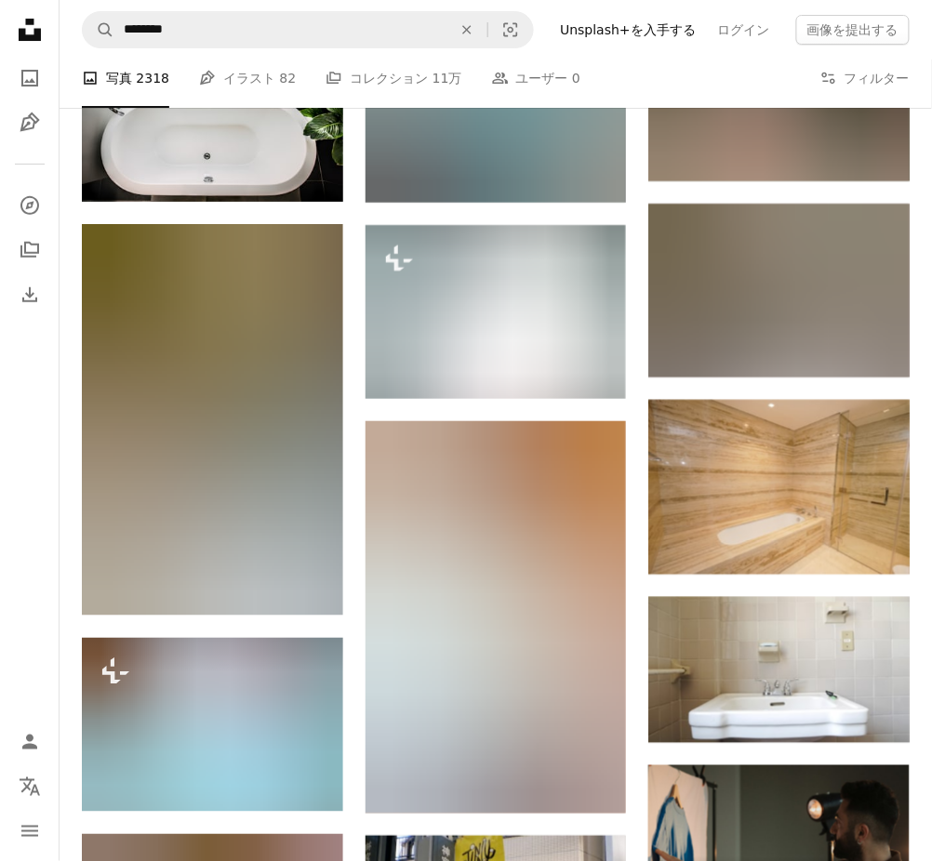
scroll to position [4136, 0]
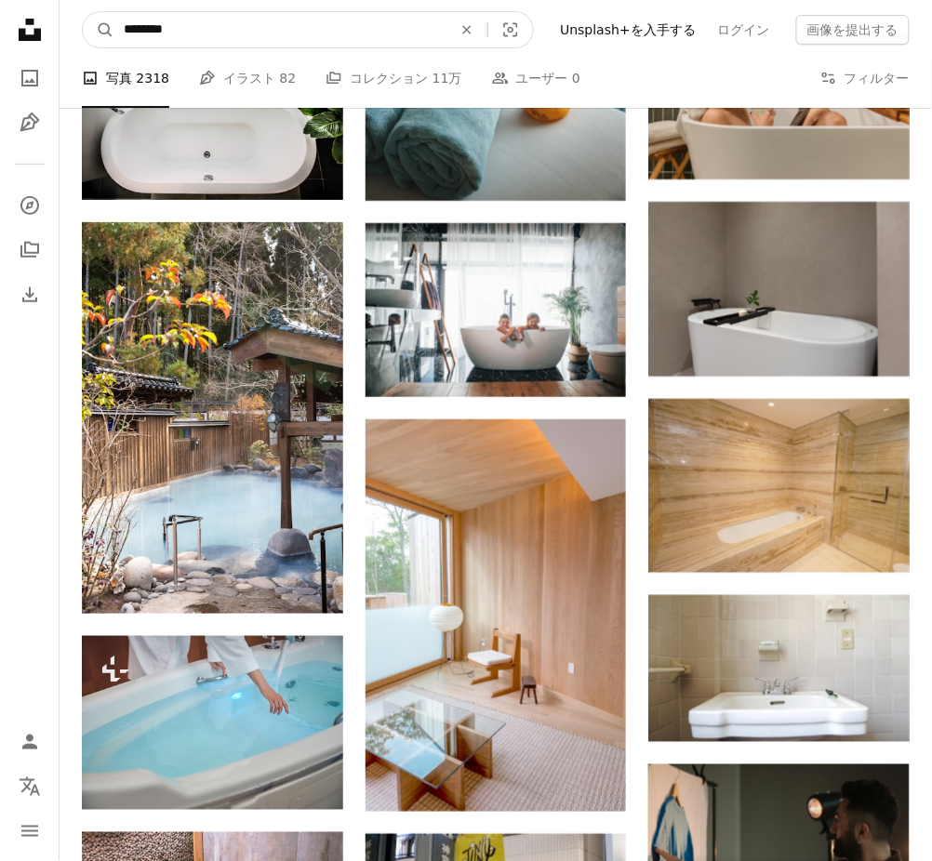
click at [271, 23] on input "********" at bounding box center [280, 29] width 332 height 35
type input "*****"
click button "A magnifying glass" at bounding box center [99, 29] width 32 height 35
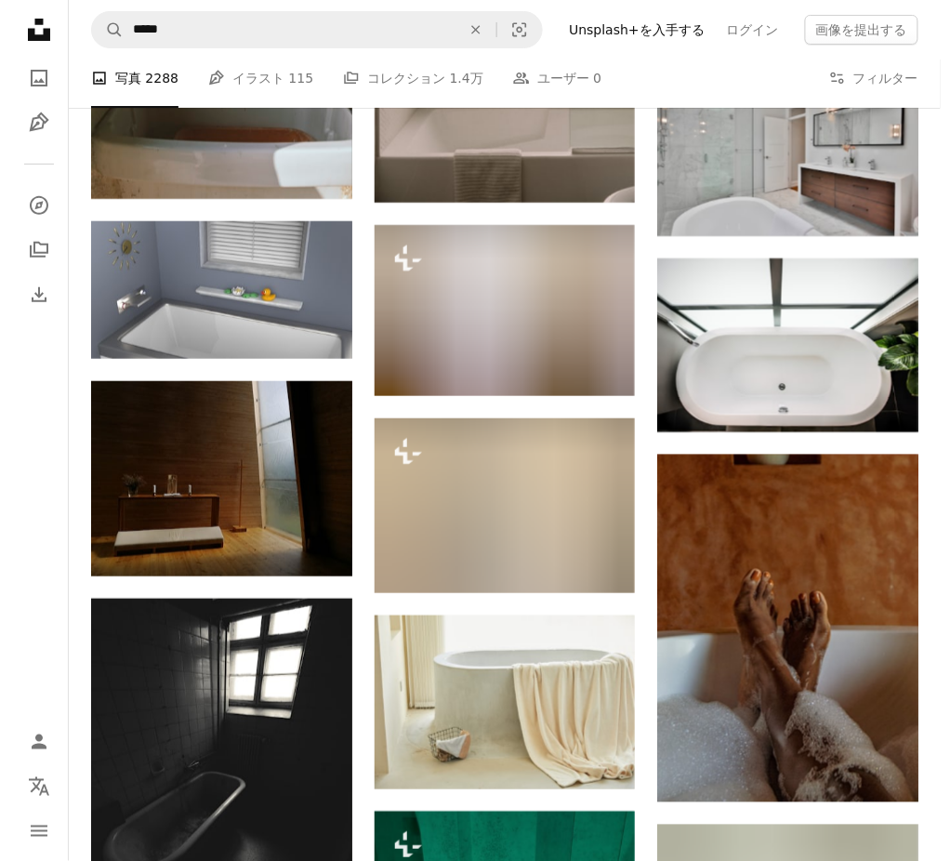
scroll to position [1463, 0]
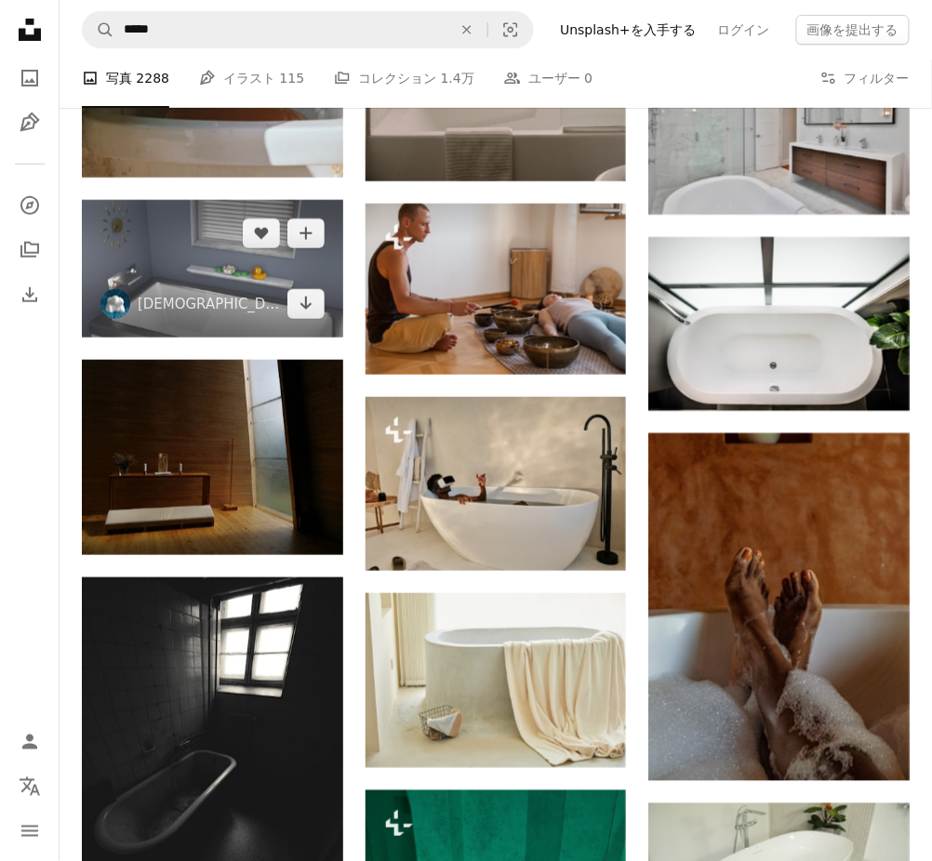
click at [186, 246] on img at bounding box center [212, 269] width 261 height 138
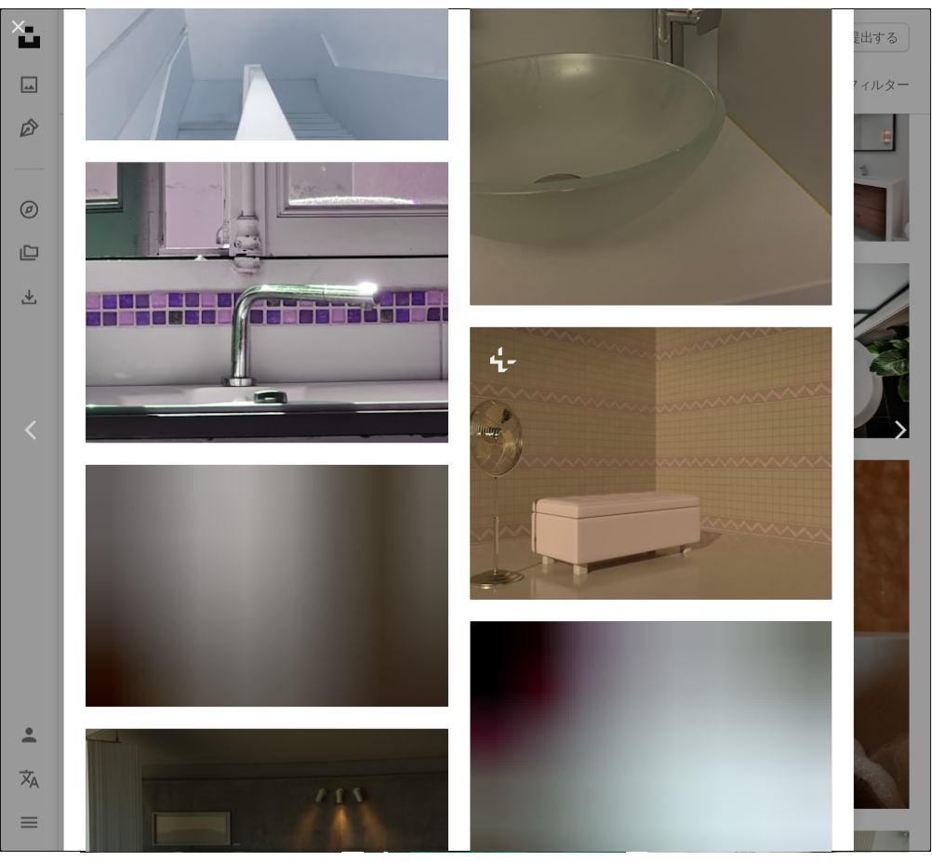
scroll to position [2326, 0]
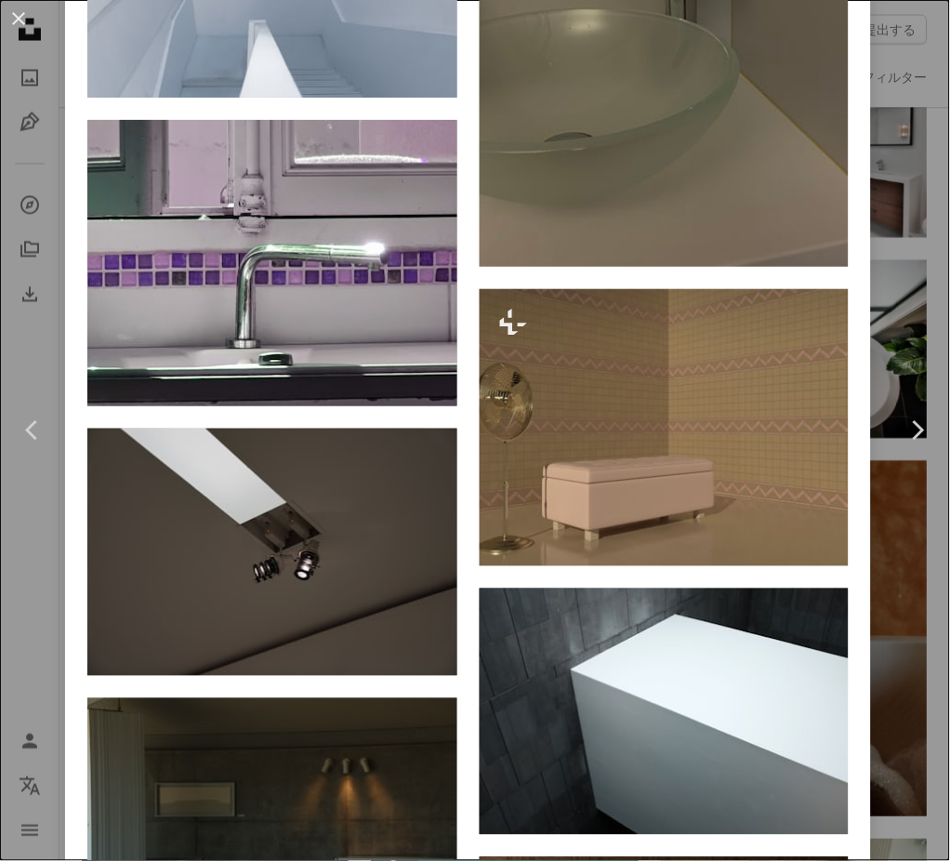
click at [891, 646] on div "An X shape Chevron left Chevron right Buddha Elemental 3D buddhaelemental3d A h…" at bounding box center [475, 430] width 950 height 861
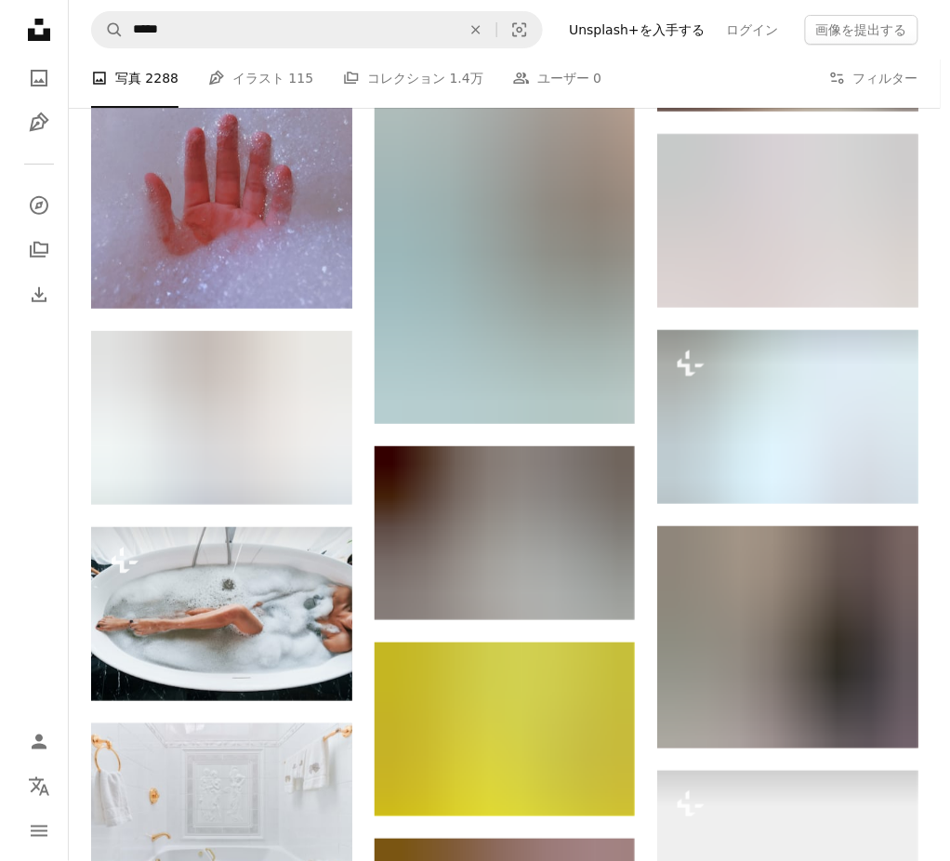
scroll to position [9792, 0]
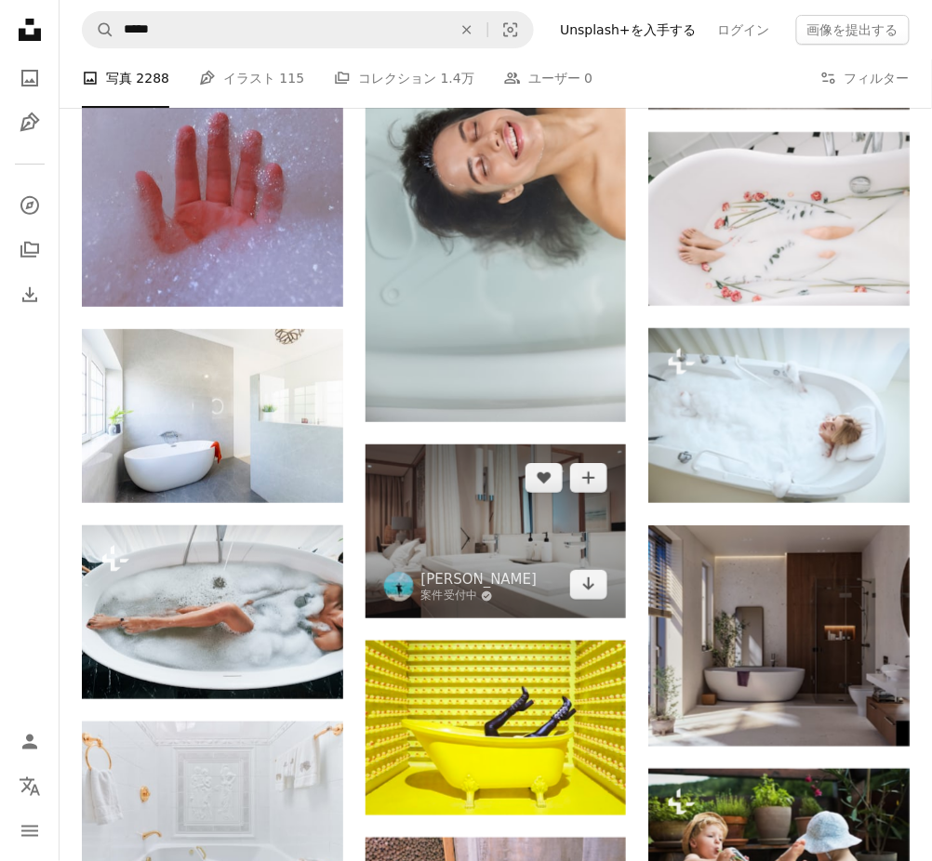
click at [487, 530] on img at bounding box center [495, 531] width 261 height 174
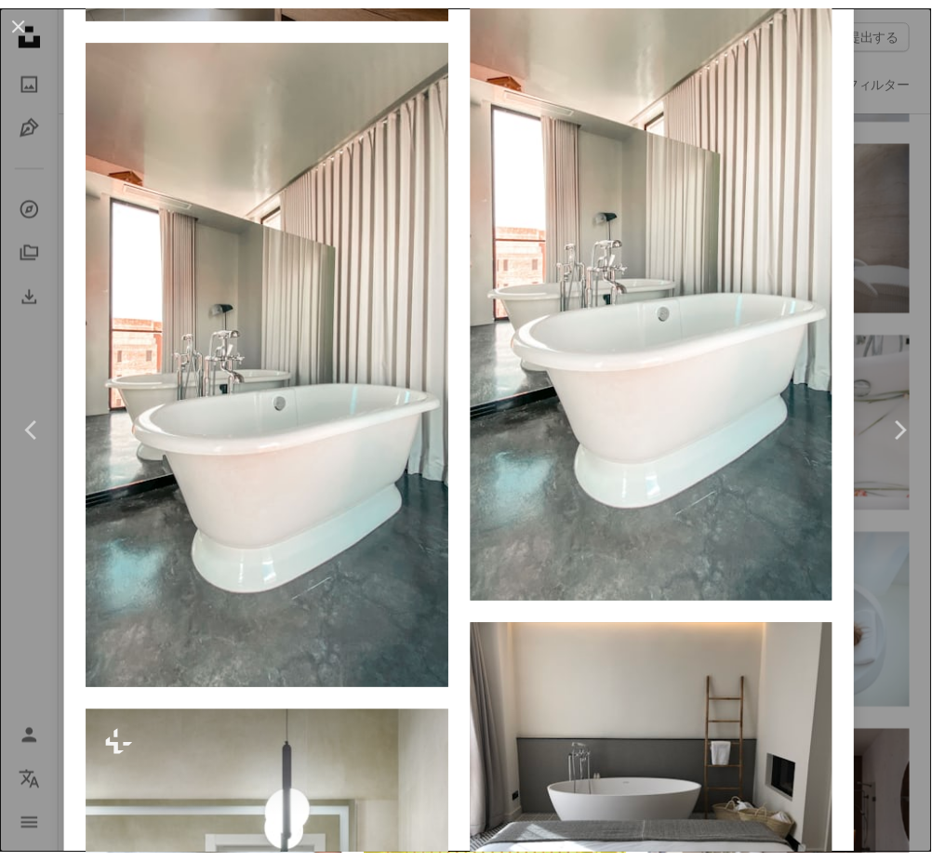
scroll to position [2890, 0]
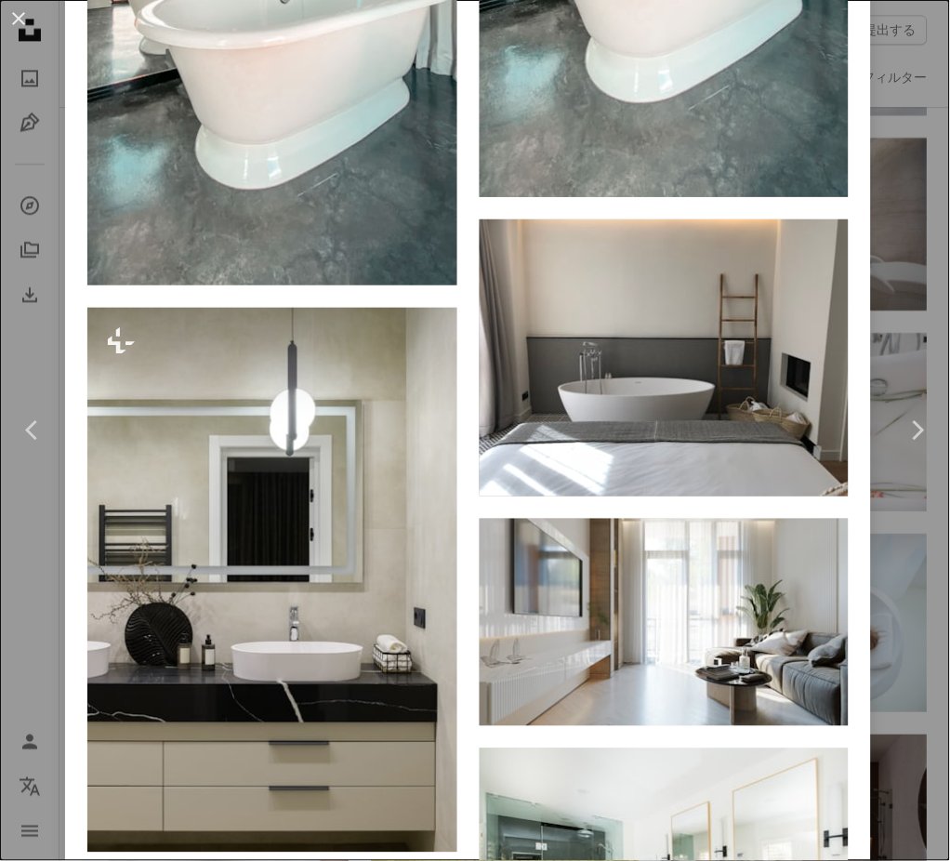
click at [867, 636] on div "An X shape Chevron left Chevron right [PERSON_NAME] 案件受付中 A checkmark inside of…" at bounding box center [475, 430] width 950 height 861
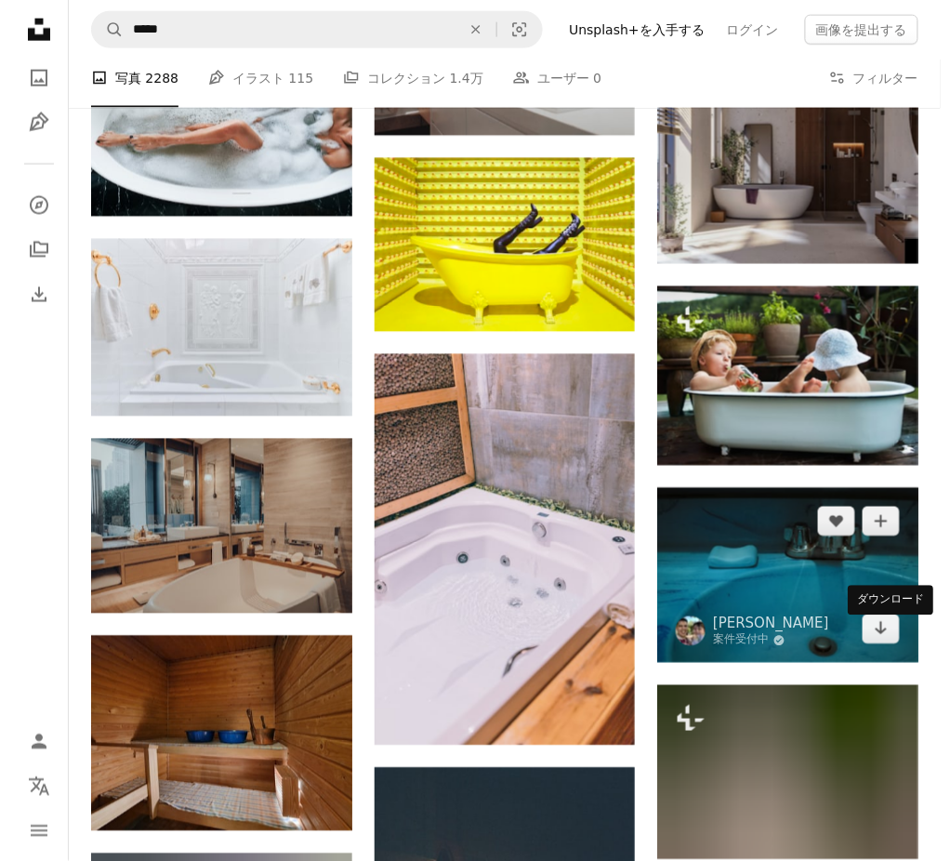
scroll to position [10276, 0]
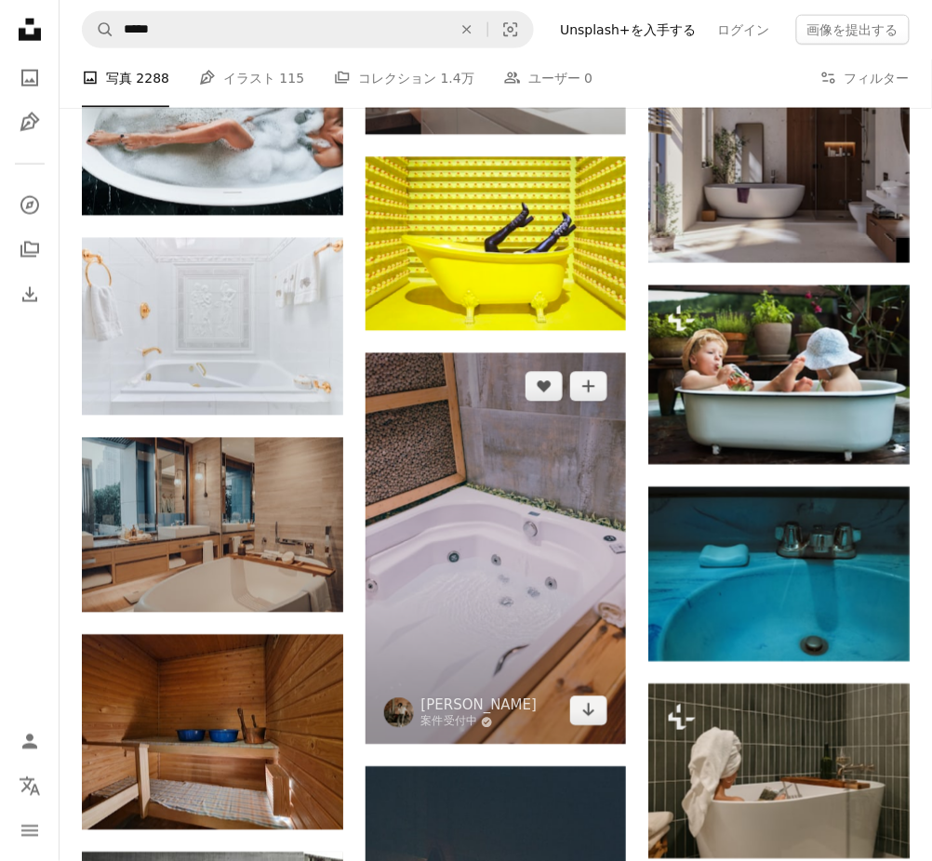
click at [470, 548] on img at bounding box center [495, 548] width 261 height 391
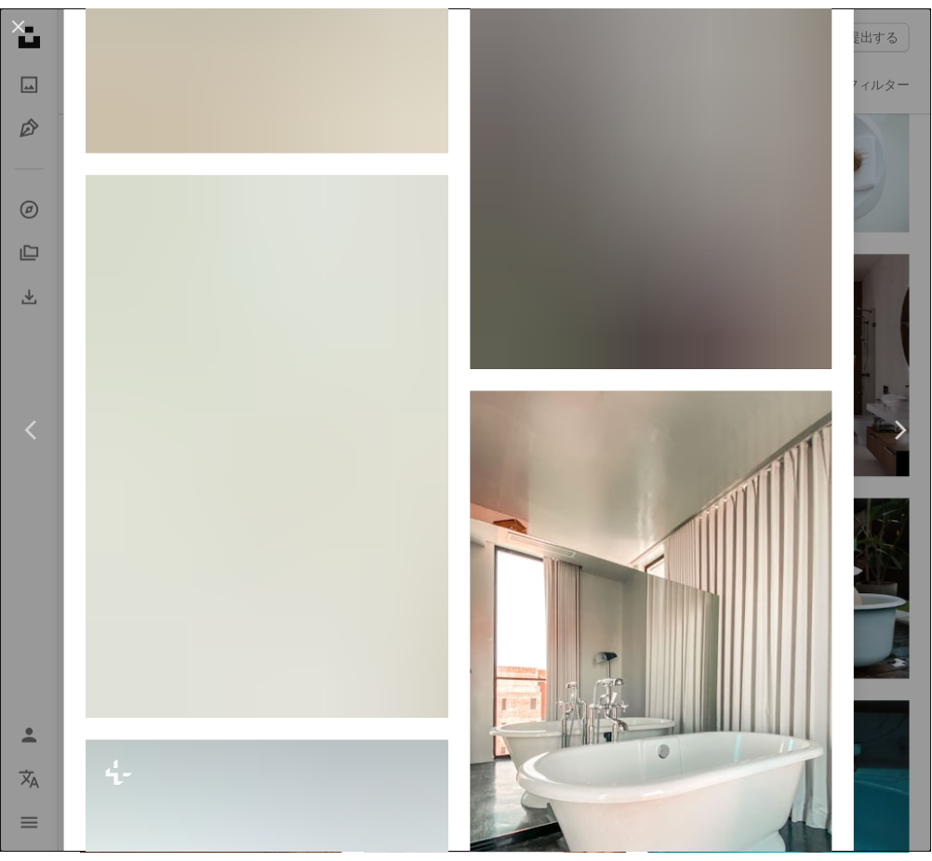
scroll to position [6852, 0]
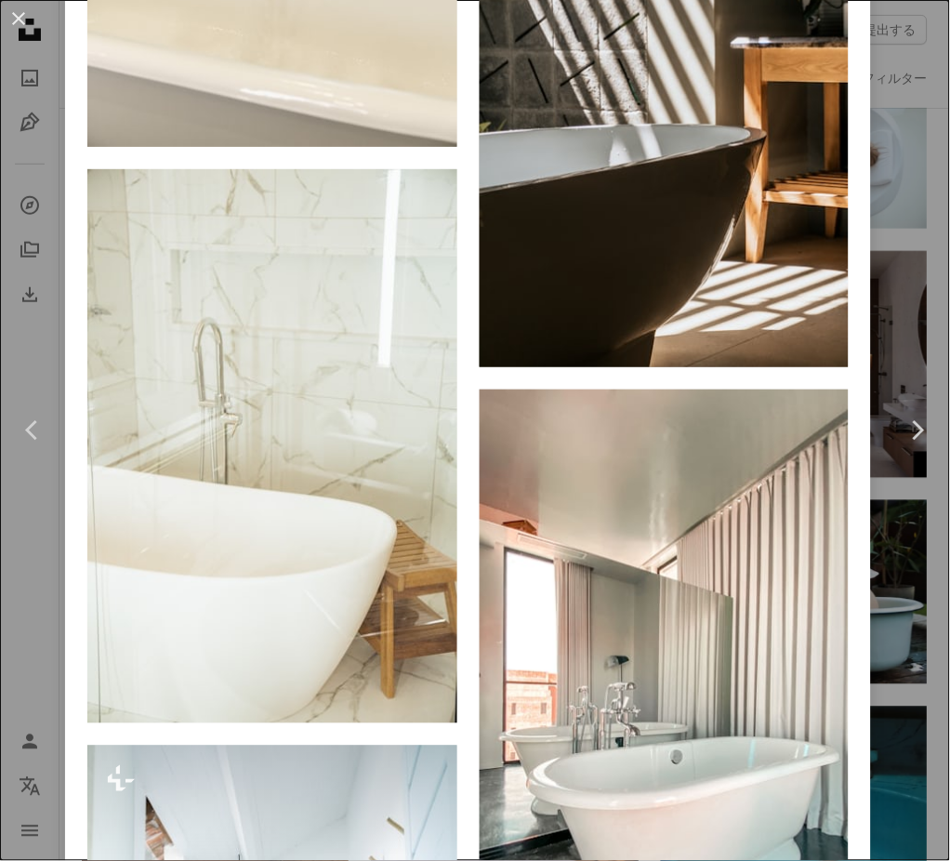
click at [881, 570] on div "An X shape Chevron left Chevron right Alexander Mass 案件受付中 A checkmark inside o…" at bounding box center [475, 430] width 950 height 861
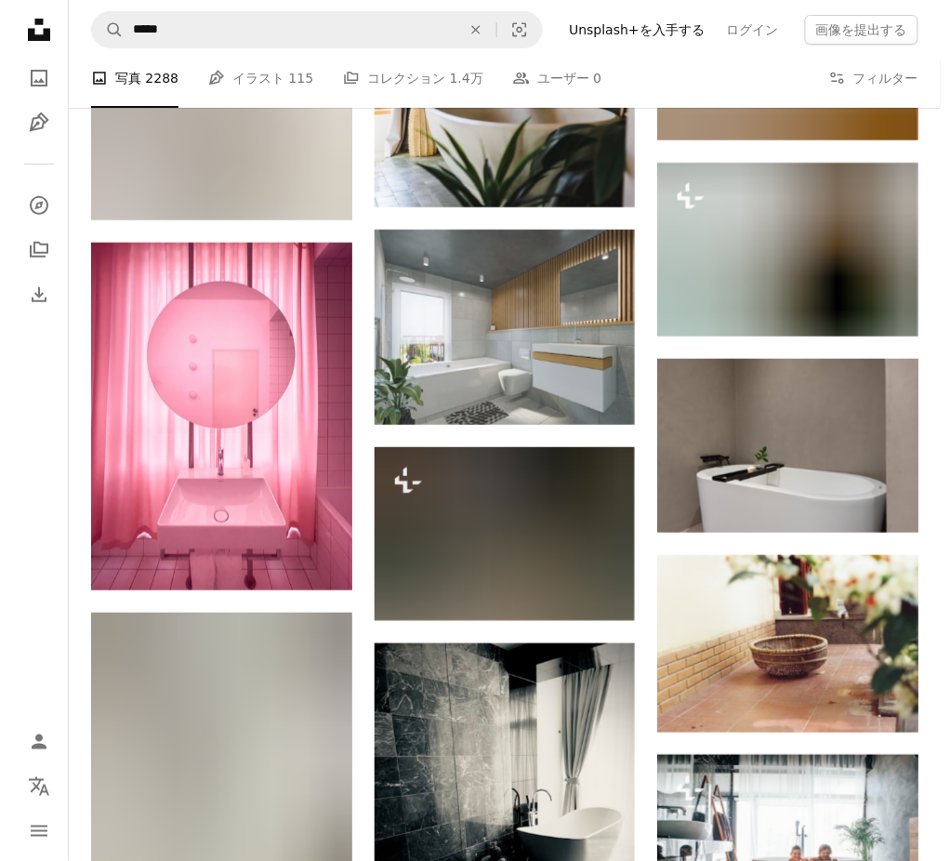
scroll to position [12501, 0]
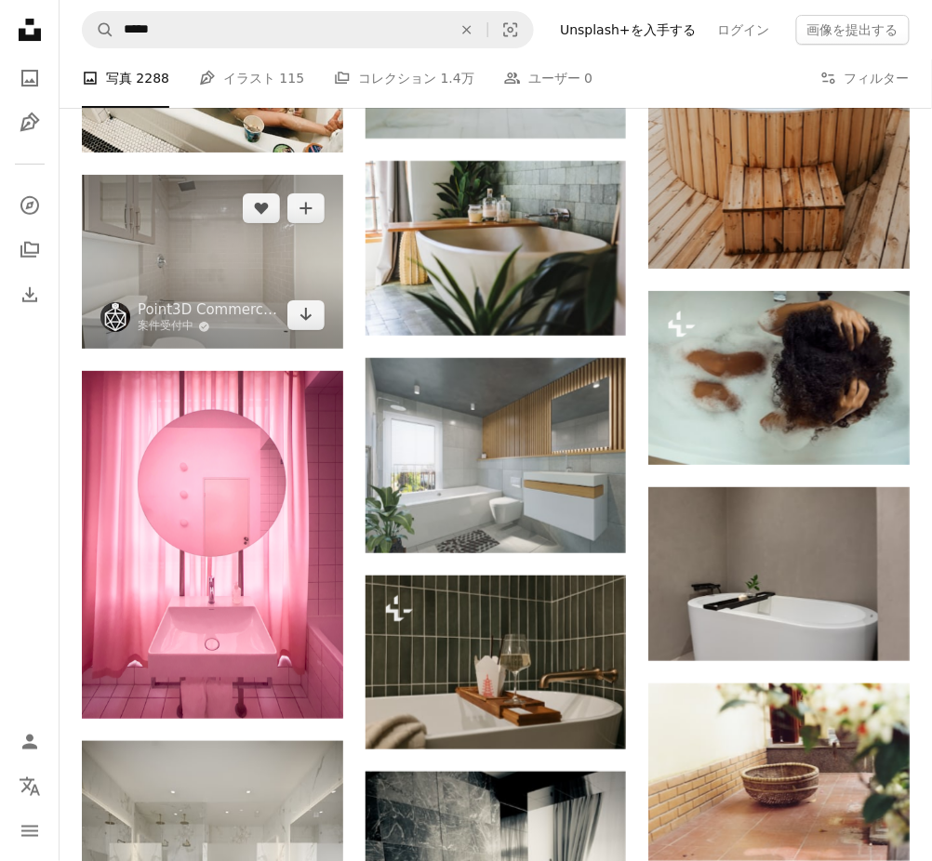
click at [215, 258] on img at bounding box center [212, 262] width 261 height 174
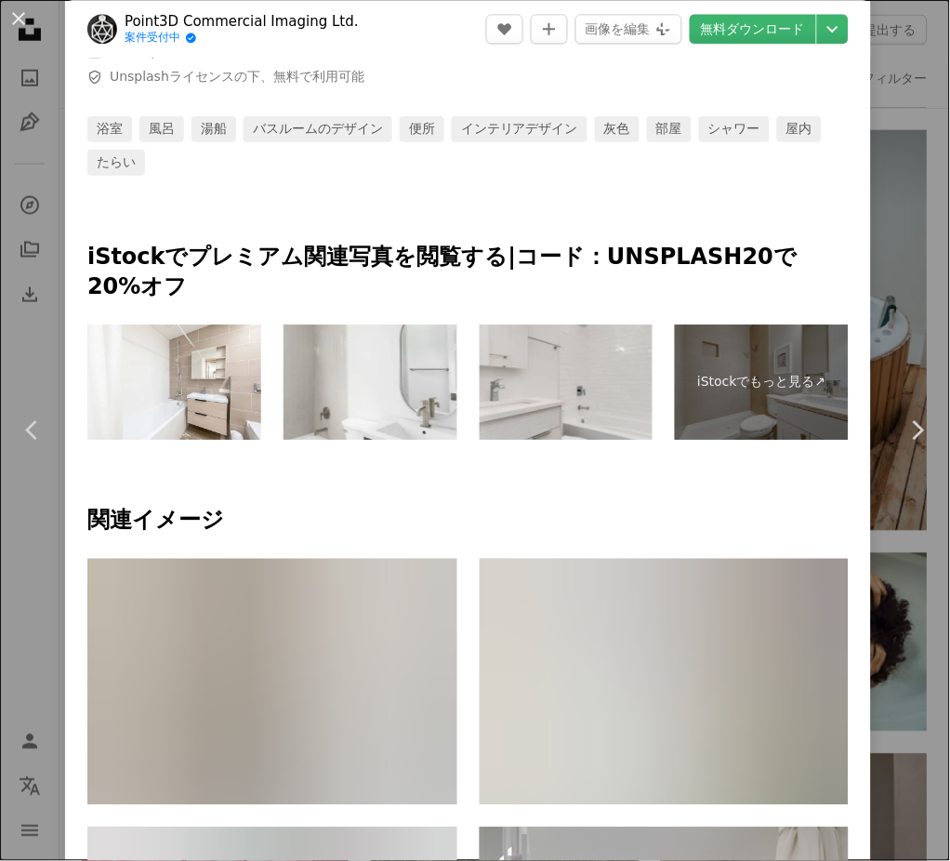
scroll to position [831, 0]
